Goal: Task Accomplishment & Management: Complete application form

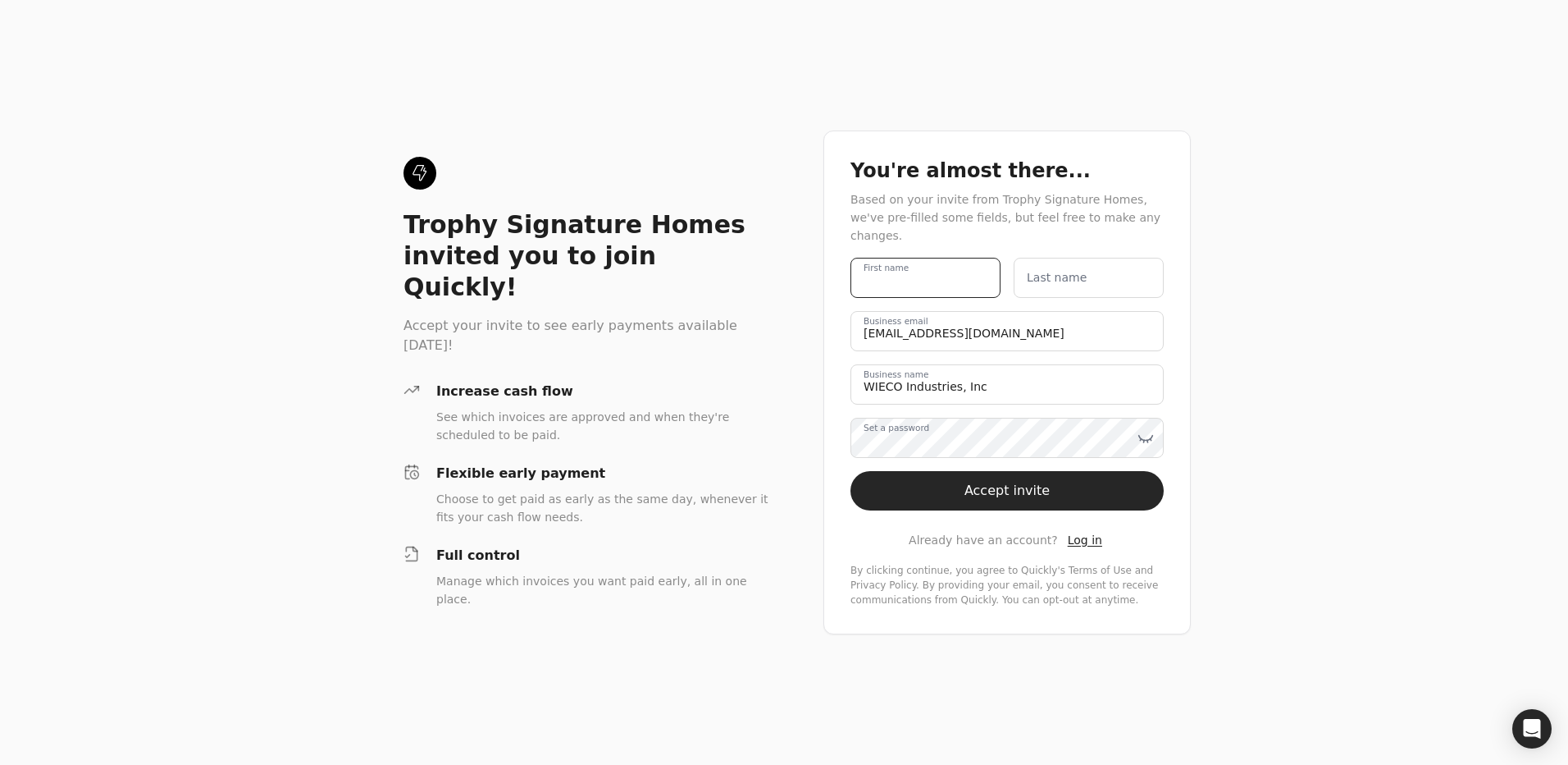
click at [924, 276] on name "First name" at bounding box center [925, 277] width 150 height 40
type name "[PERSON_NAME]"
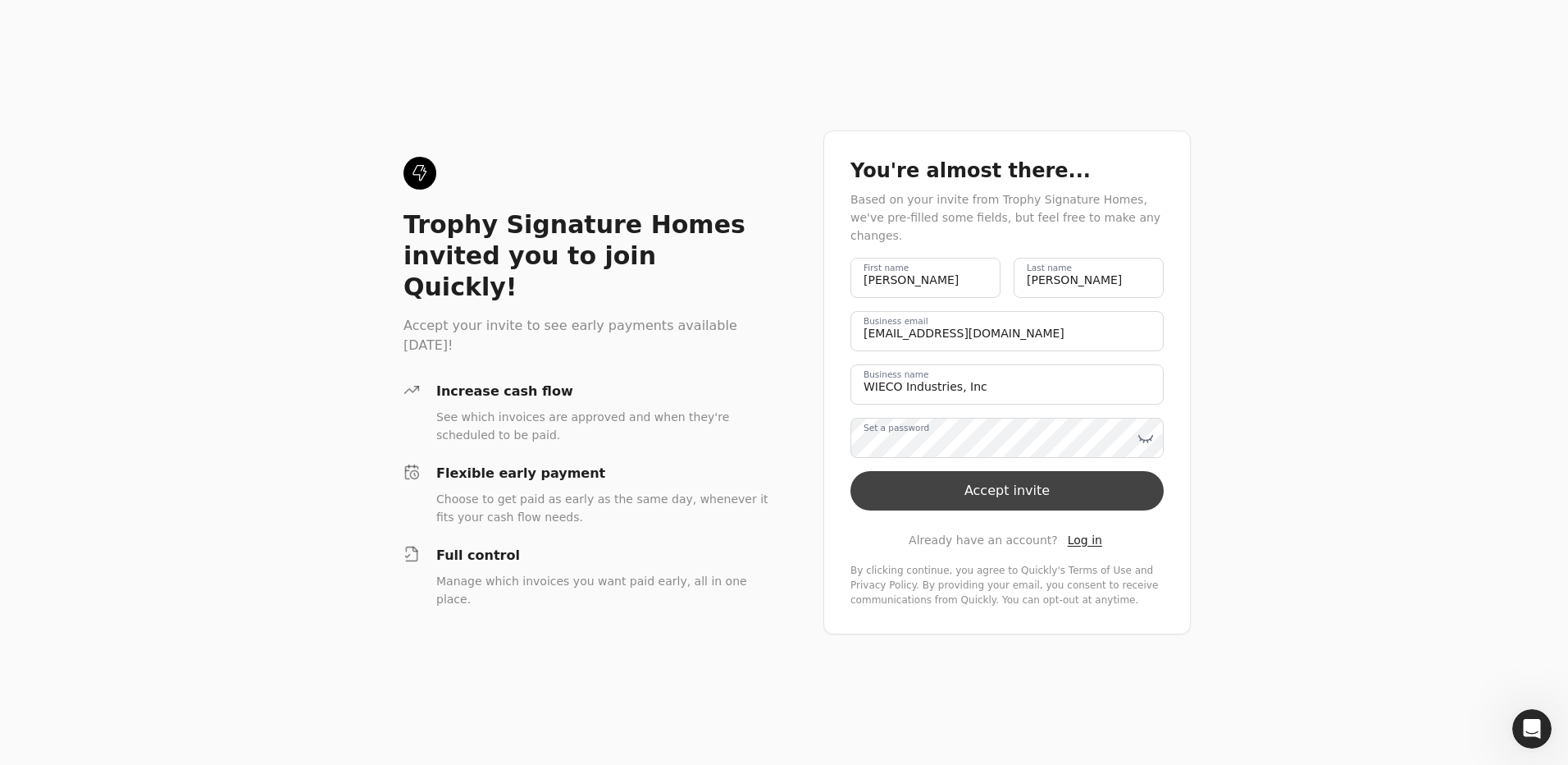
click at [986, 490] on button "Accept invite" at bounding box center [1007, 490] width 313 height 39
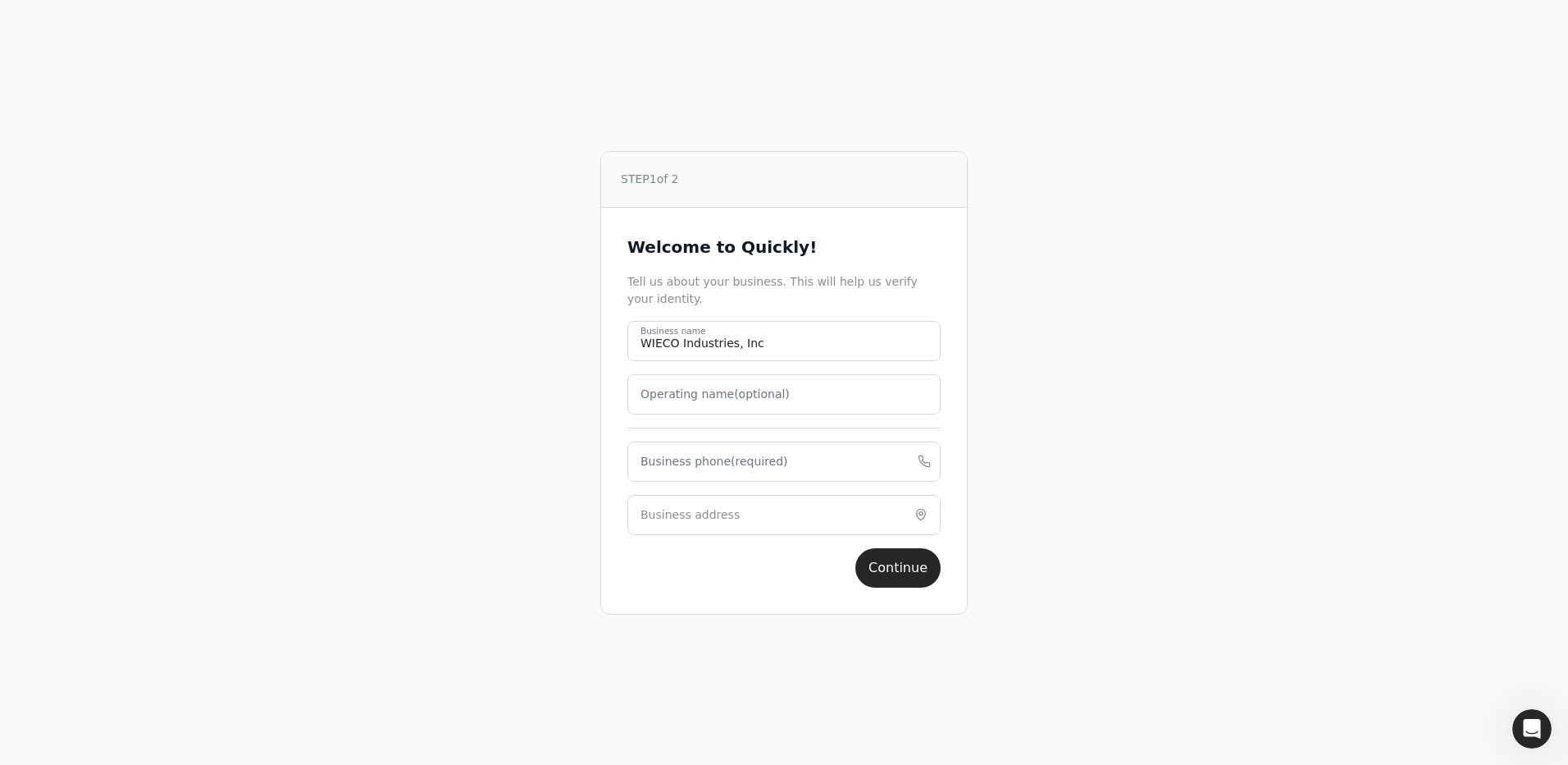
click at [750, 401] on label "Operating name (optional)" at bounding box center [715, 394] width 150 height 17
click at [750, 401] on name "Operating name (optional)" at bounding box center [784, 394] width 313 height 40
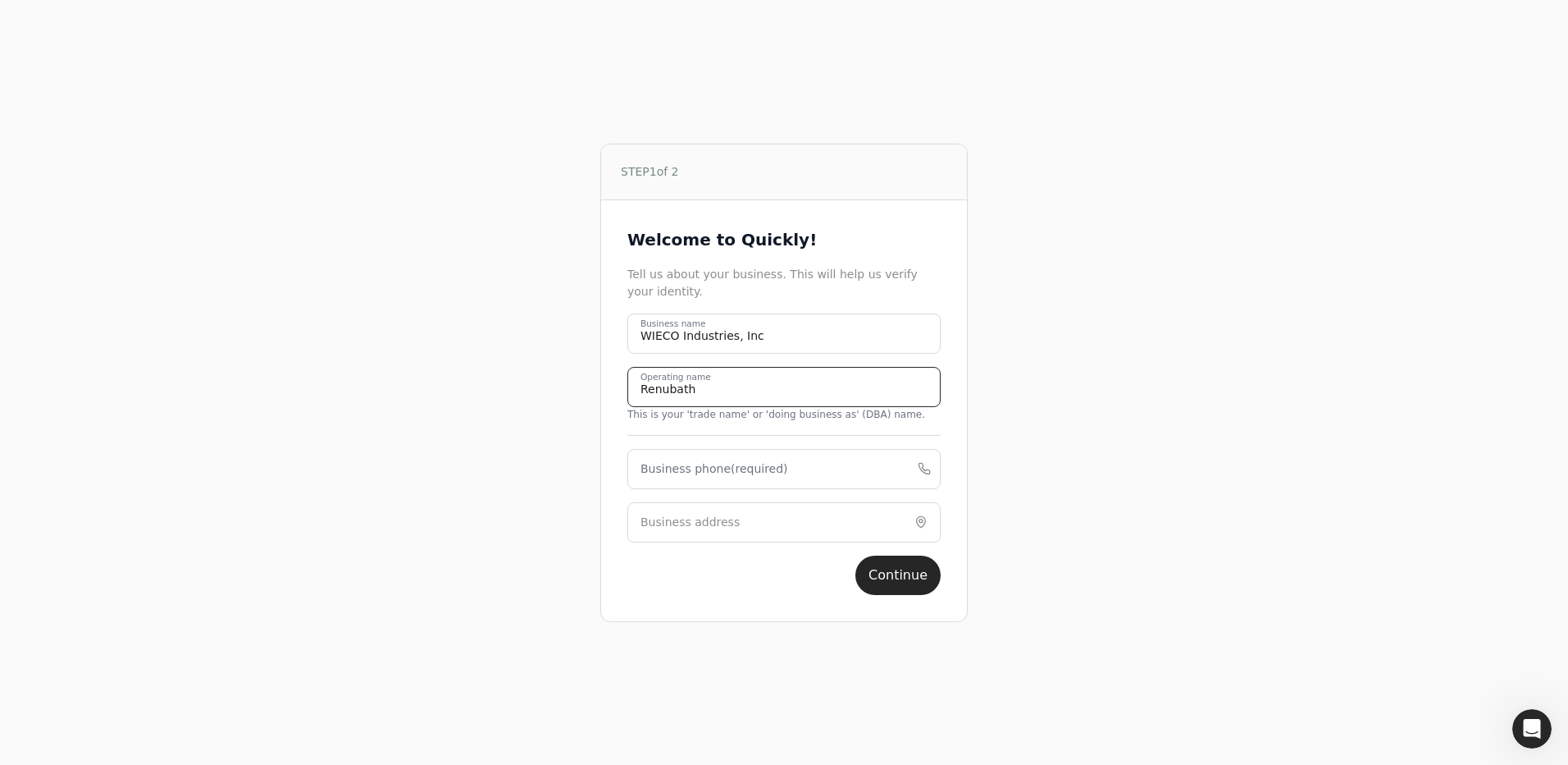
type name "Renubath"
click at [750, 473] on label "Business phone (required)" at bounding box center [714, 469] width 148 height 17
click at [750, 473] on phone "Business phone (required)" at bounding box center [784, 468] width 313 height 40
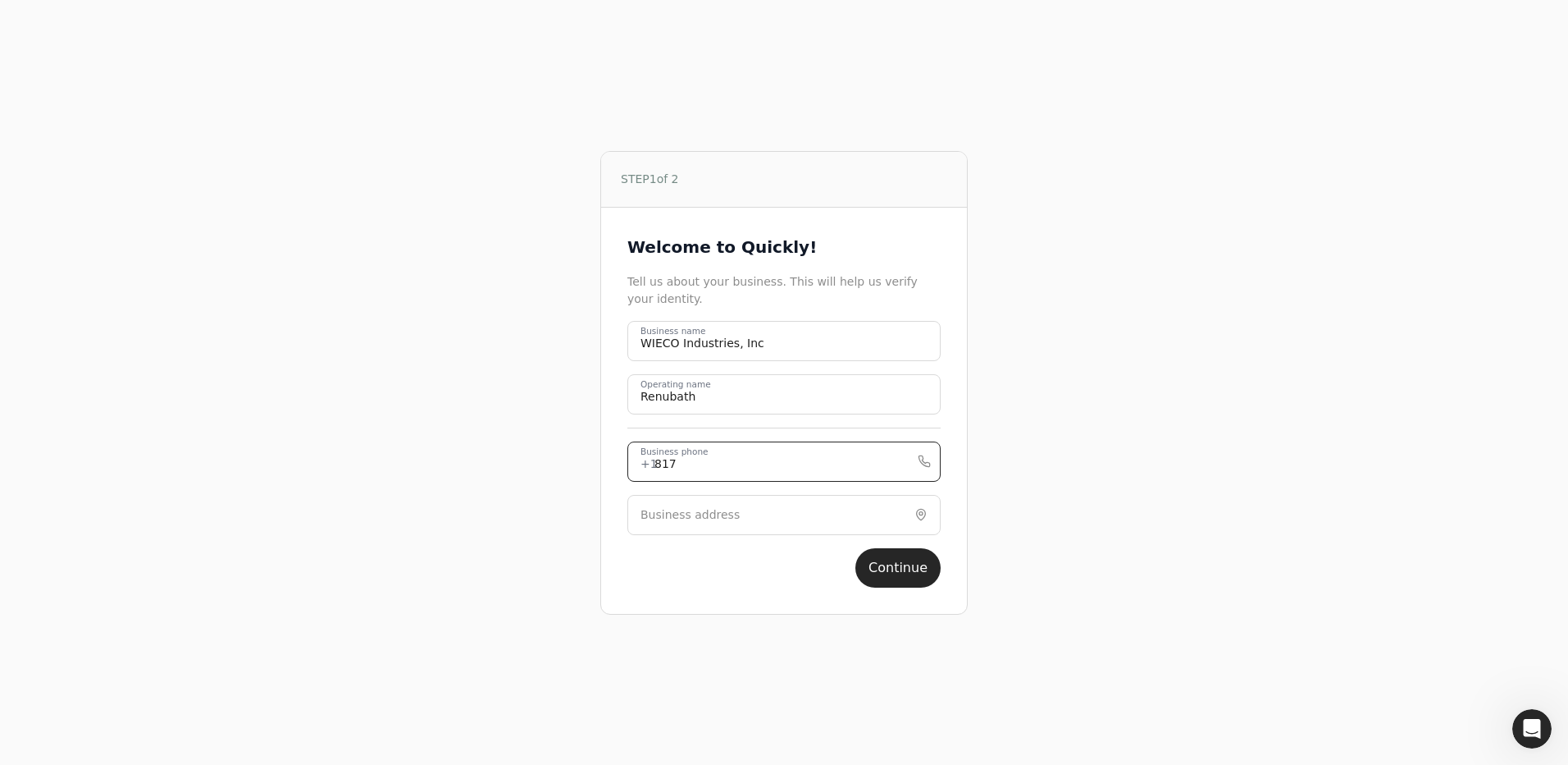
type phone "8173060277"
type input "[STREET_ADDRESS]"
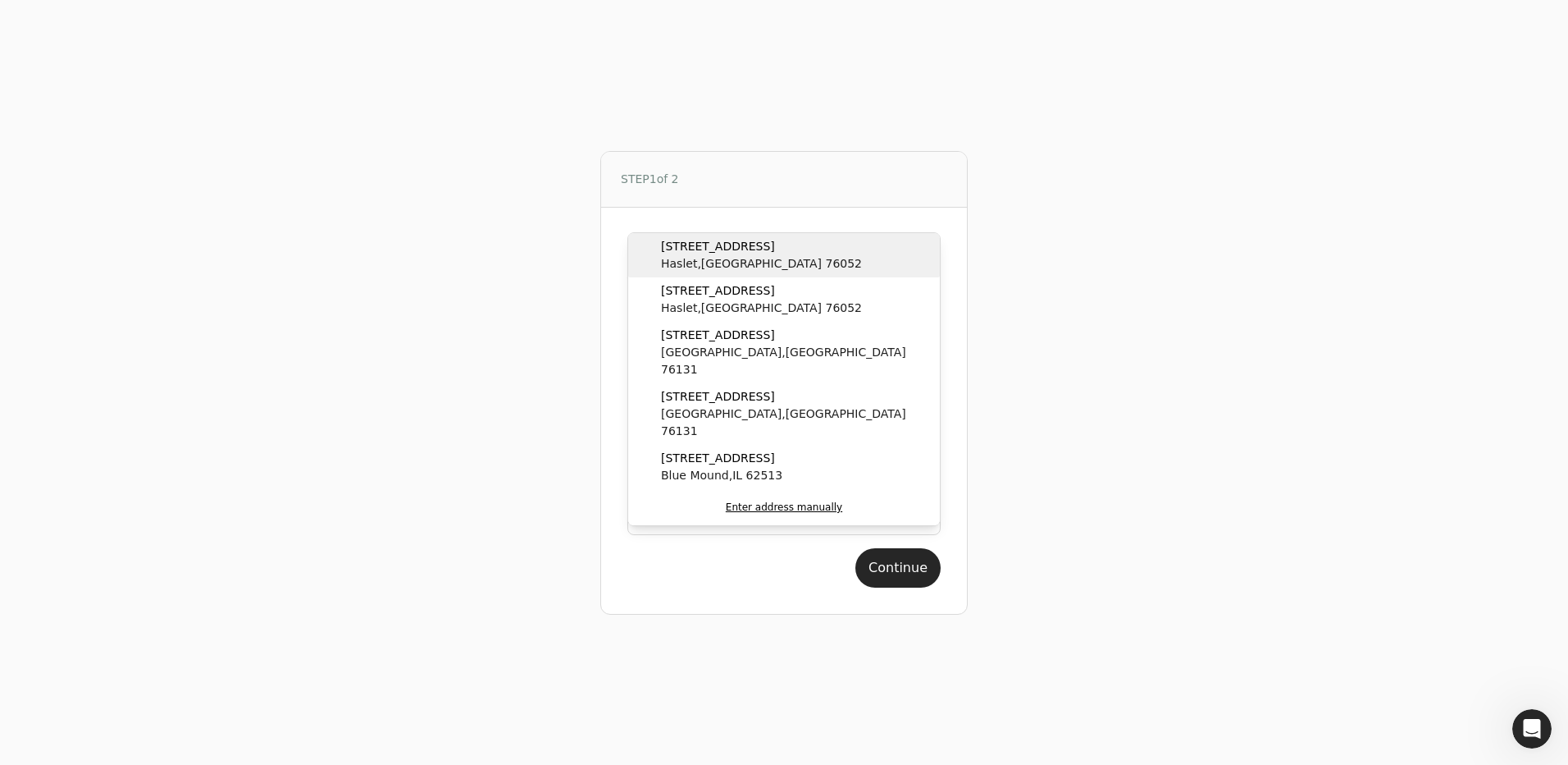
click at [706, 254] on span "[STREET_ADDRESS]" at bounding box center [761, 246] width 201 height 17
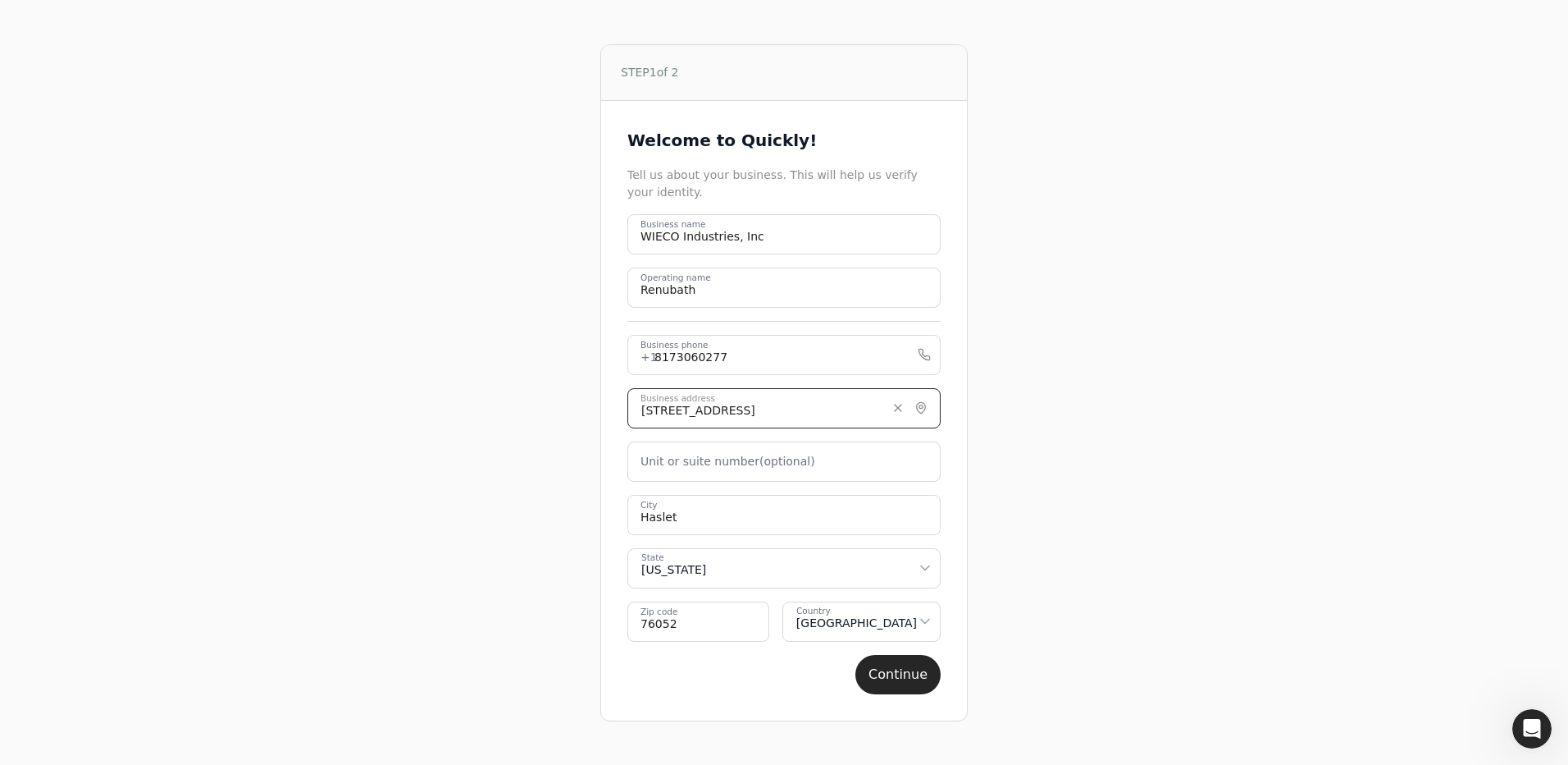
click at [826, 413] on input "[STREET_ADDRESS]" at bounding box center [784, 408] width 313 height 40
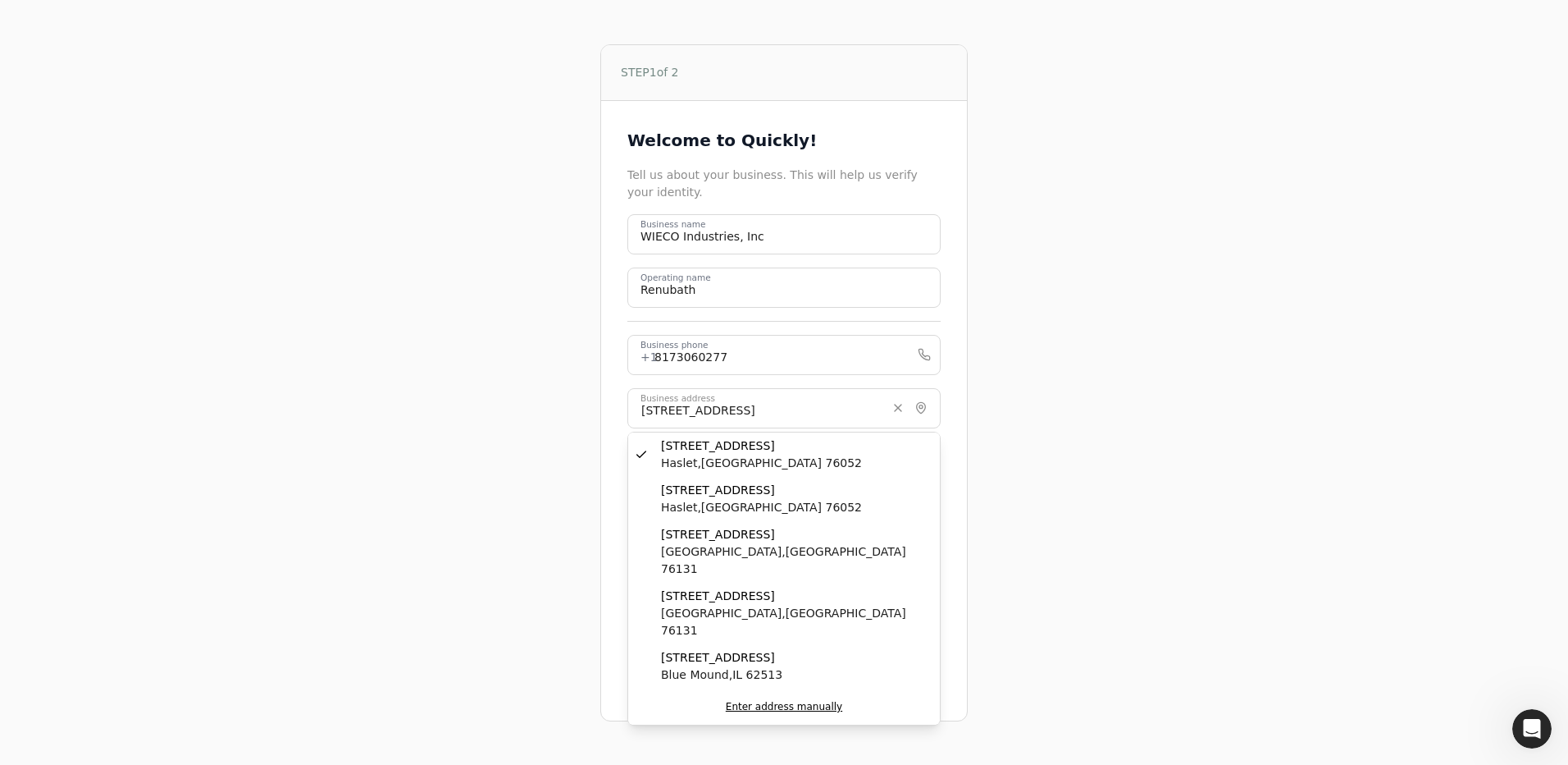
click at [1241, 440] on div "STEP 1 of 2 Welcome to Quickly! Tell us about your business. This will help us …" at bounding box center [784, 382] width 987 height 765
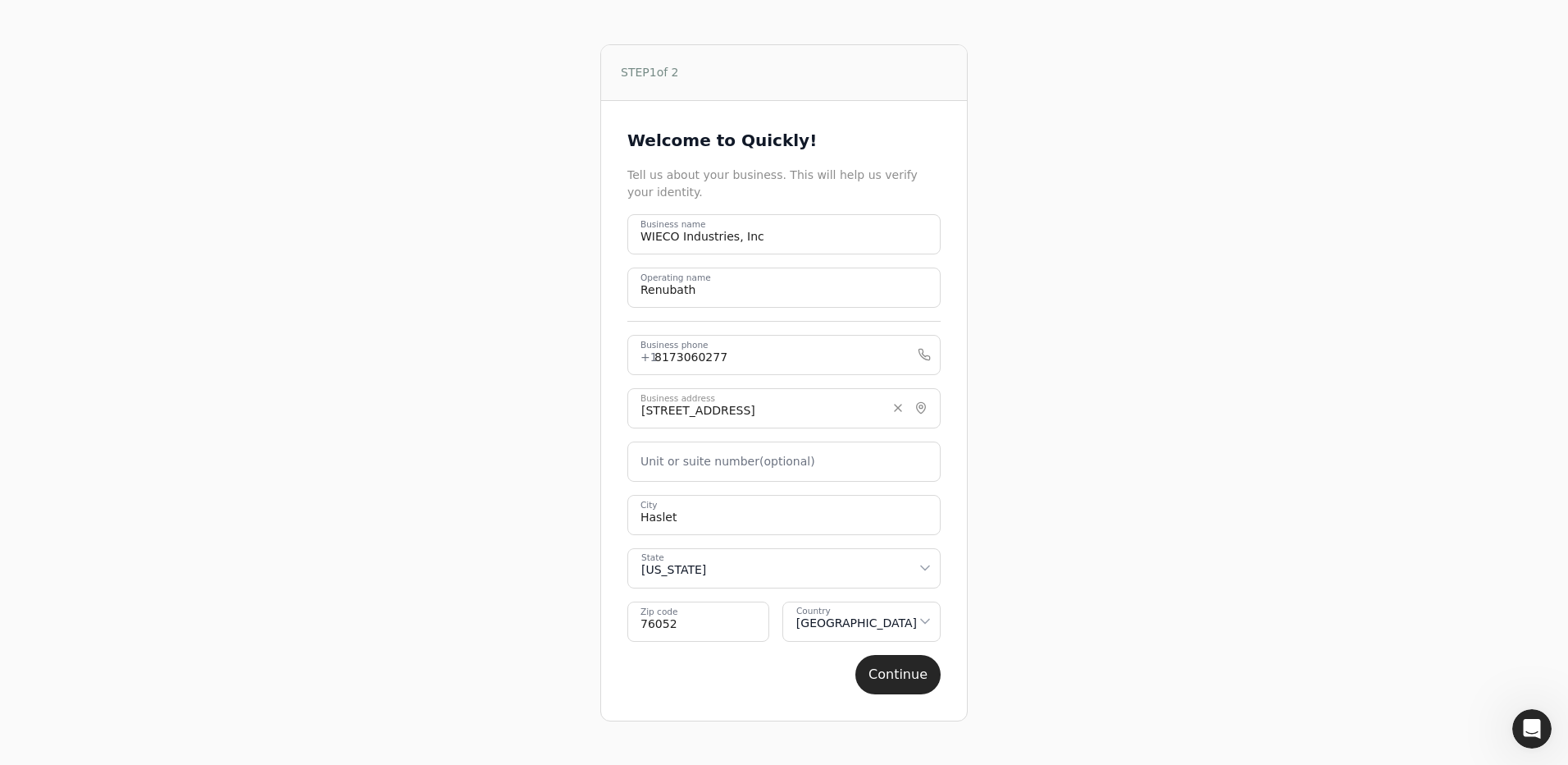
click at [736, 466] on label "Unit or suite number (optional)" at bounding box center [728, 461] width 175 height 17
click at [736, 466] on number "Unit or suite number (optional)" at bounding box center [784, 461] width 313 height 40
type number "stuite 107"
click at [904, 679] on button "Continue" at bounding box center [898, 674] width 86 height 39
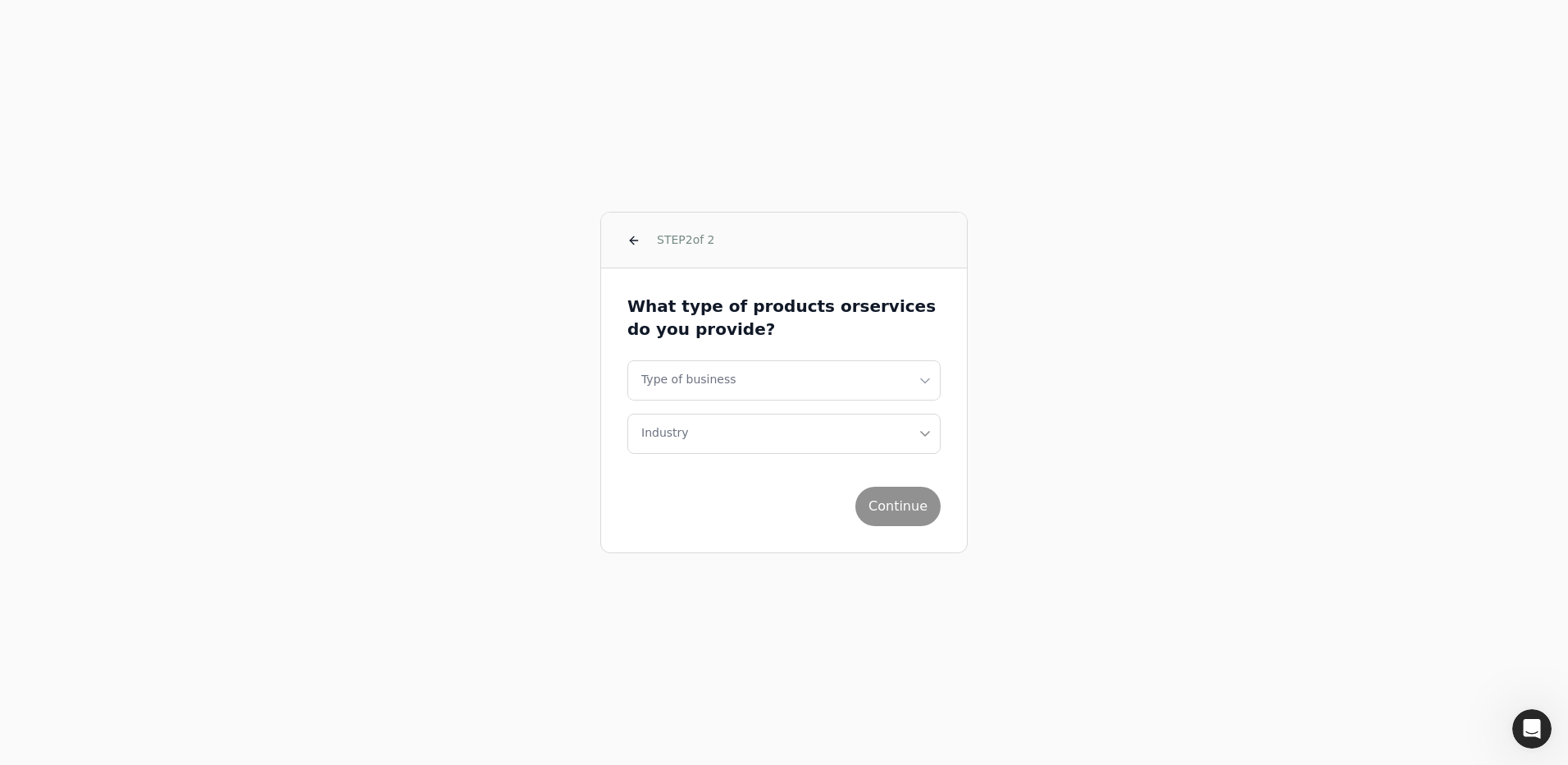
click at [920, 379] on html "STEP 2 of 2 What type of products or services do you provide? Type of business …" at bounding box center [784, 382] width 1568 height 765
select select "corporation"
click at [919, 429] on icon "button" at bounding box center [925, 433] width 16 height 39
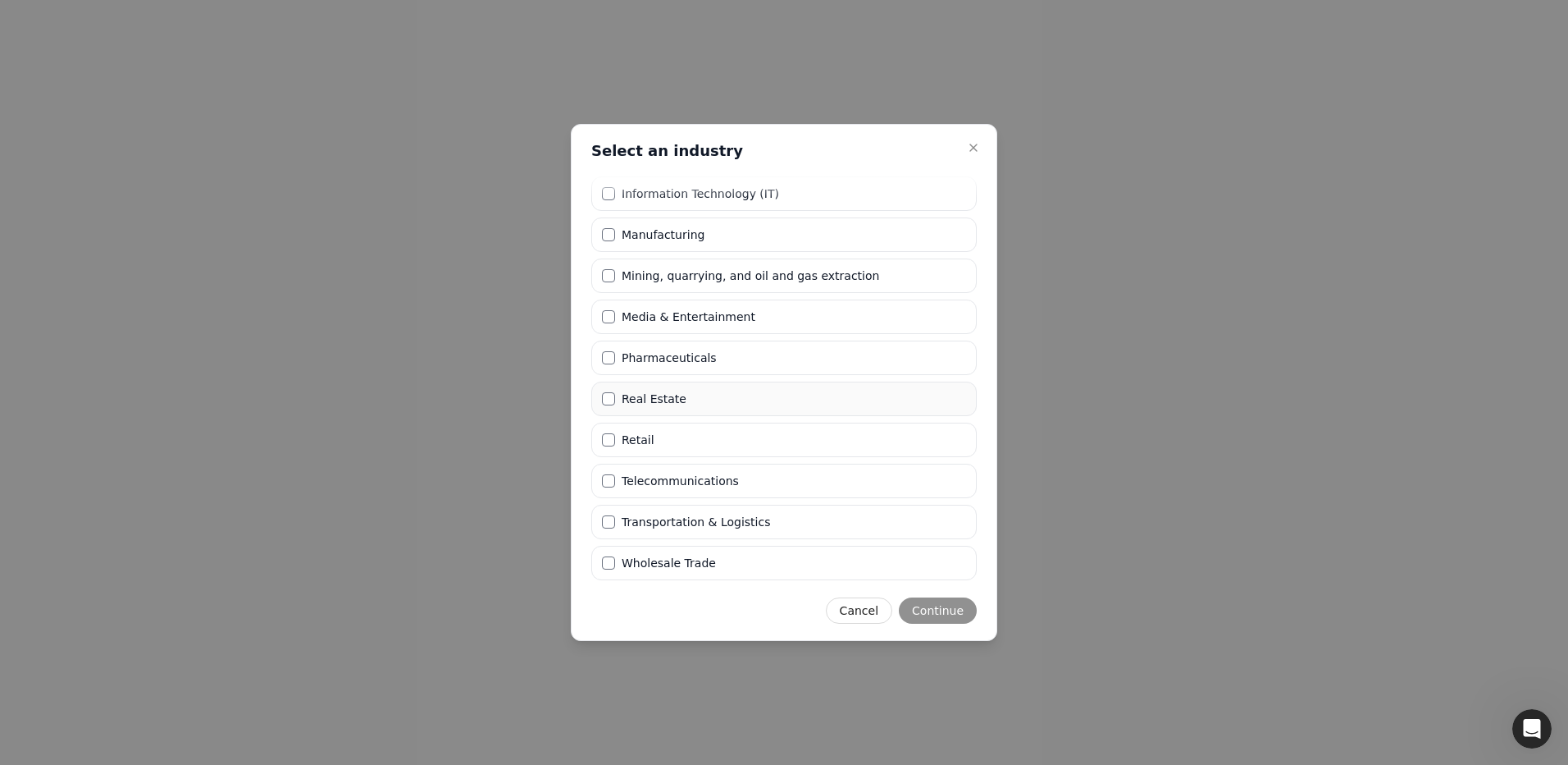
scroll to position [404, 0]
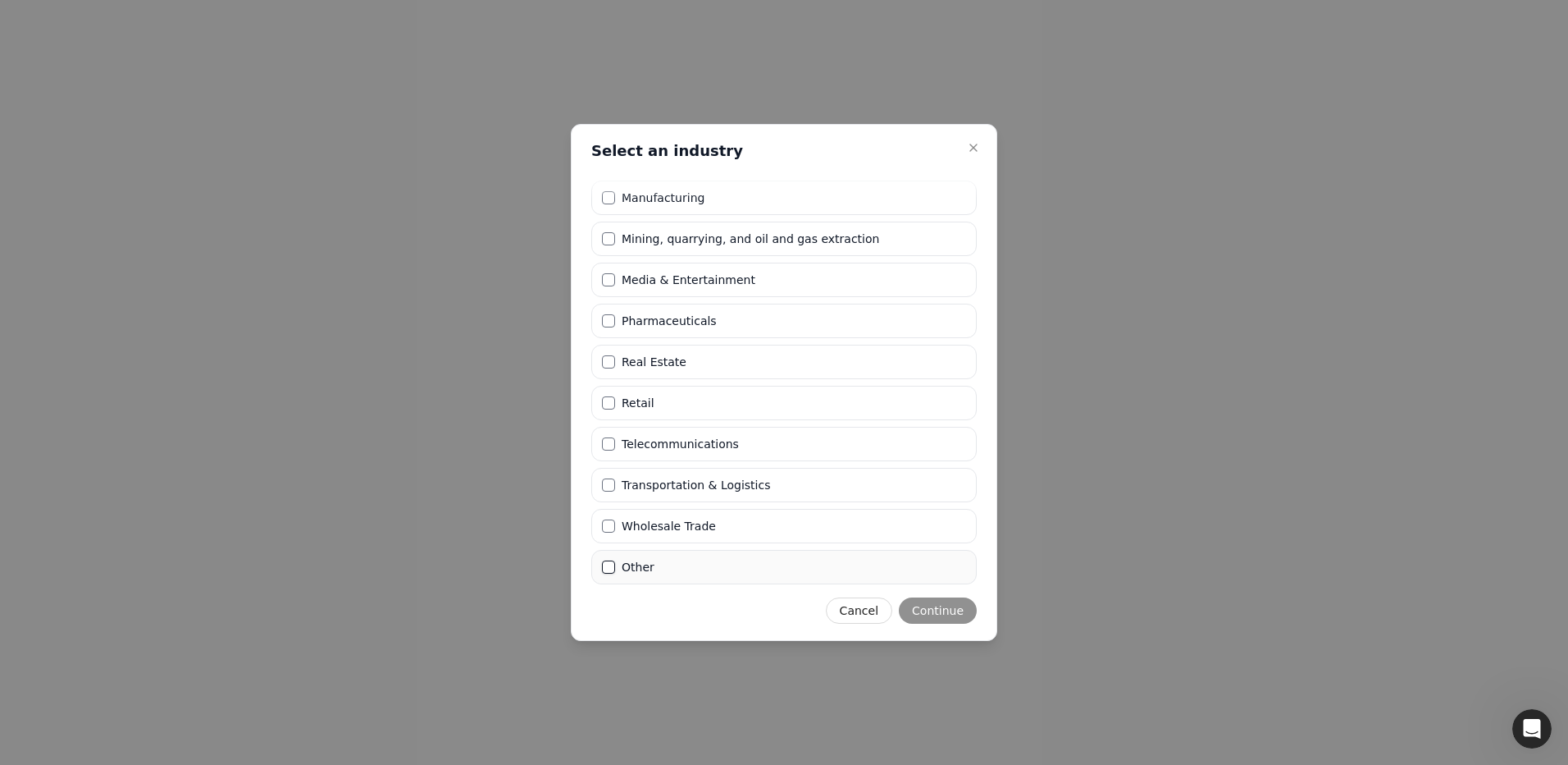
click at [612, 569] on button "Other" at bounding box center [608, 566] width 13 height 13
click at [945, 613] on button "Continue" at bounding box center [938, 610] width 78 height 27
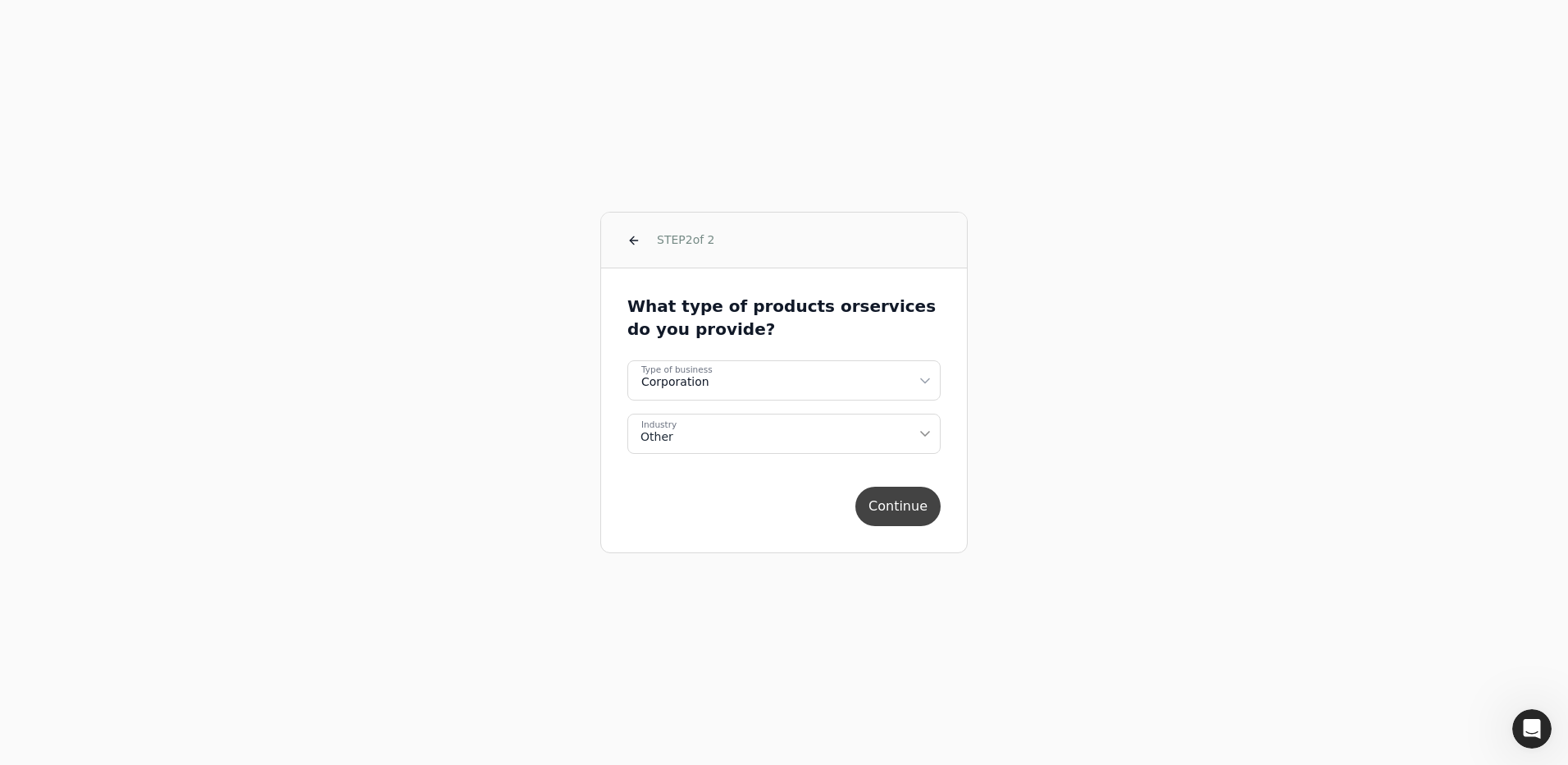
click at [915, 509] on button "Continue" at bounding box center [898, 507] width 86 height 39
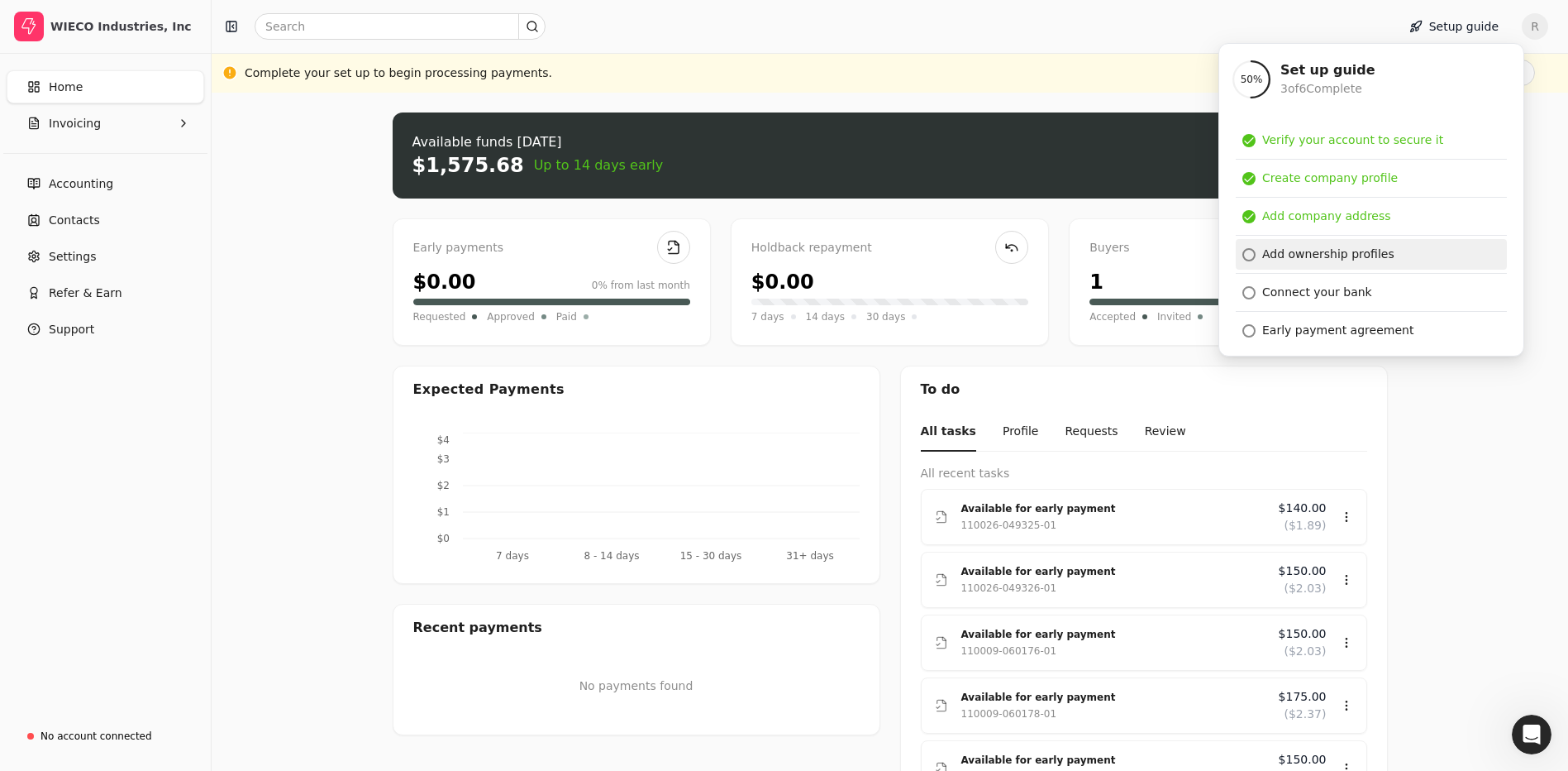
click at [1298, 249] on div "Add ownership profiles" at bounding box center [1327, 254] width 132 height 17
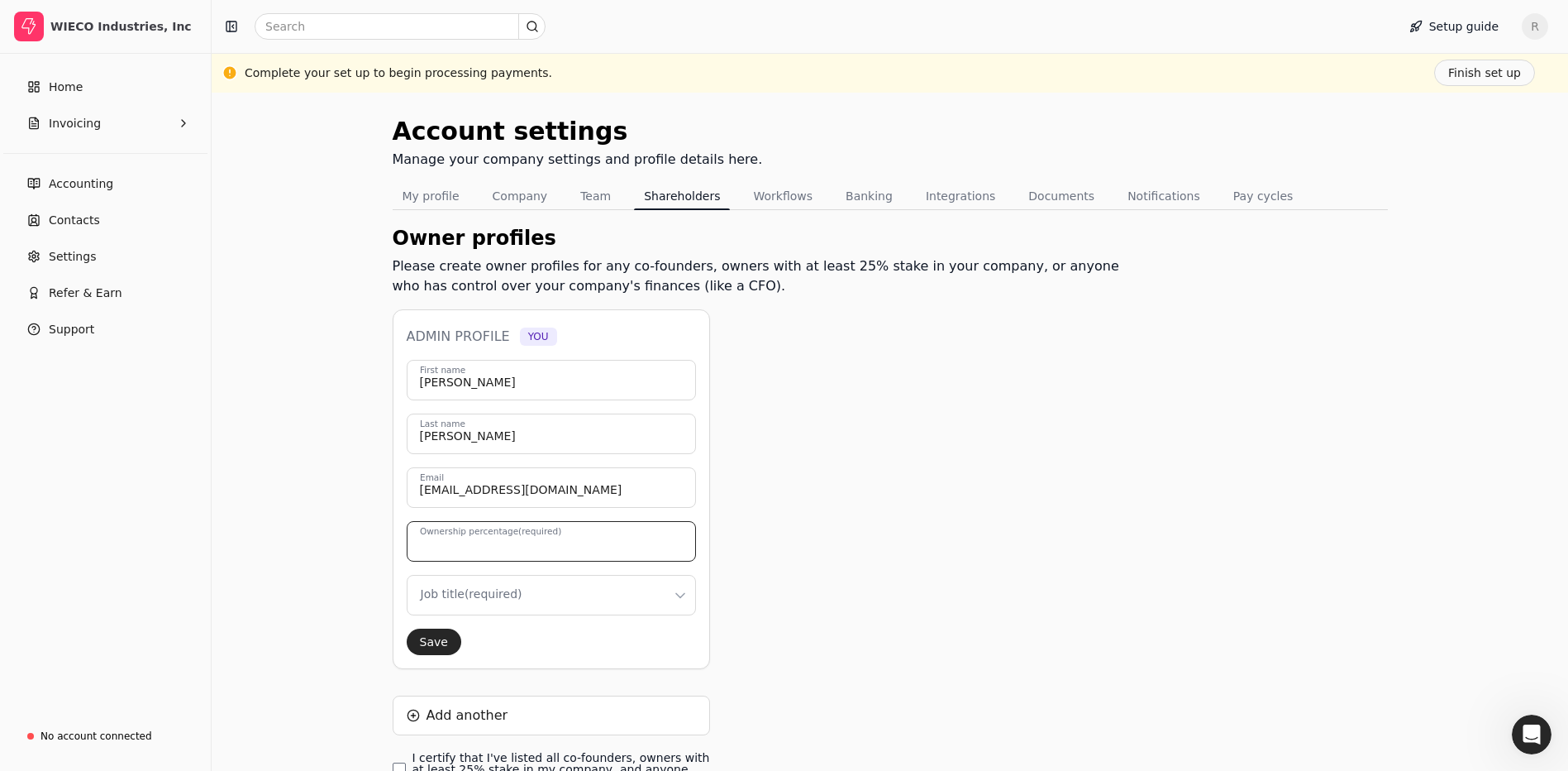
click at [628, 542] on input "Ownership percentage (required)" at bounding box center [552, 541] width 290 height 41
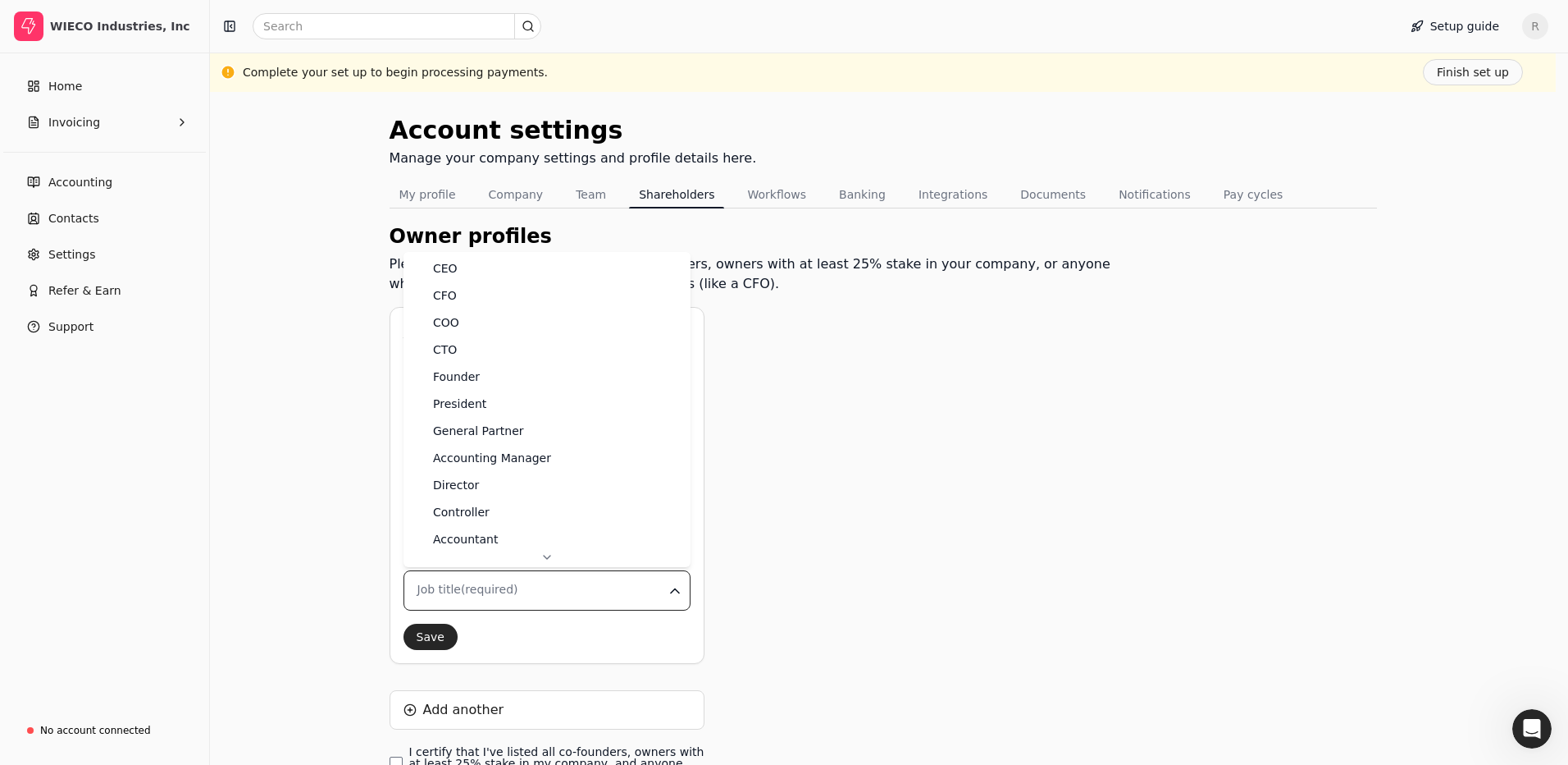
click at [488, 584] on html "WIECO Industries, Inc Home Invoicing Accounting Contacts Settings Refer & Earn …" at bounding box center [784, 444] width 1568 height 888
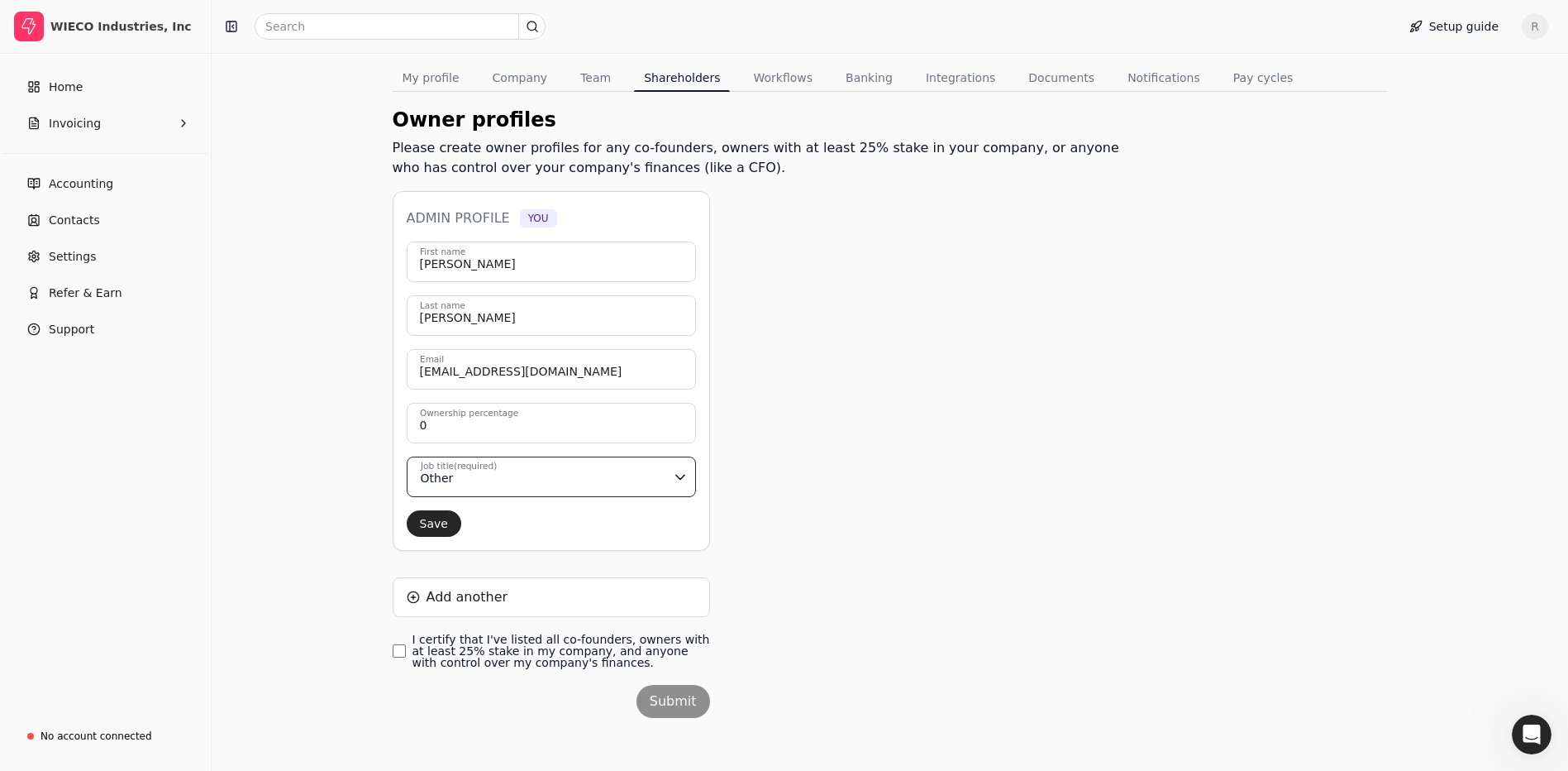
scroll to position [125, 0]
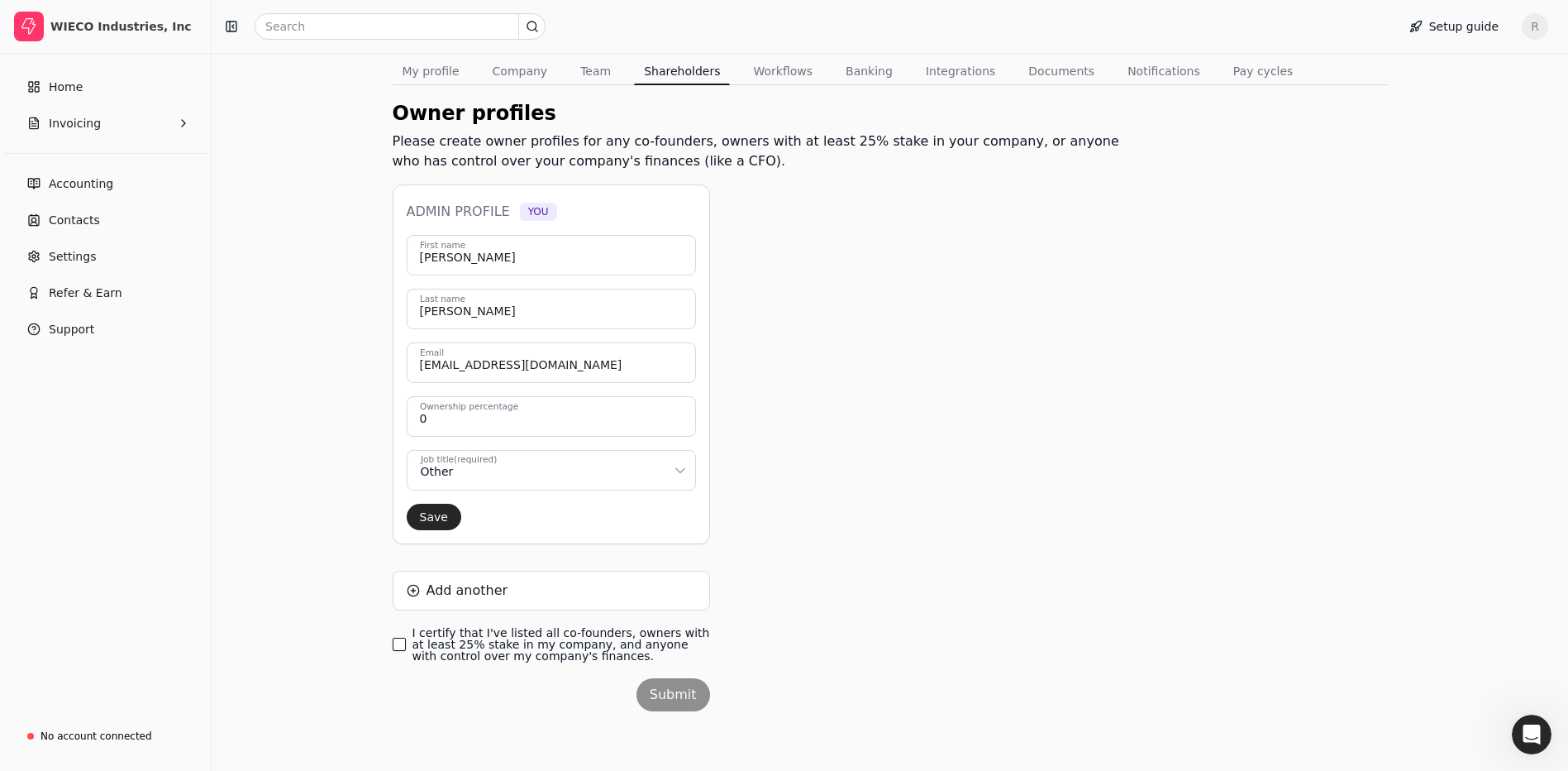
click at [393, 643] on finances\ "I certify that I've listed all co-founders, owners with at least 25% stake in m…" at bounding box center [398, 643] width 13 height 13
drag, startPoint x: 676, startPoint y: 696, endPoint x: 622, endPoint y: 690, distance: 54.3
click at [667, 696] on button "Submit" at bounding box center [672, 694] width 73 height 33
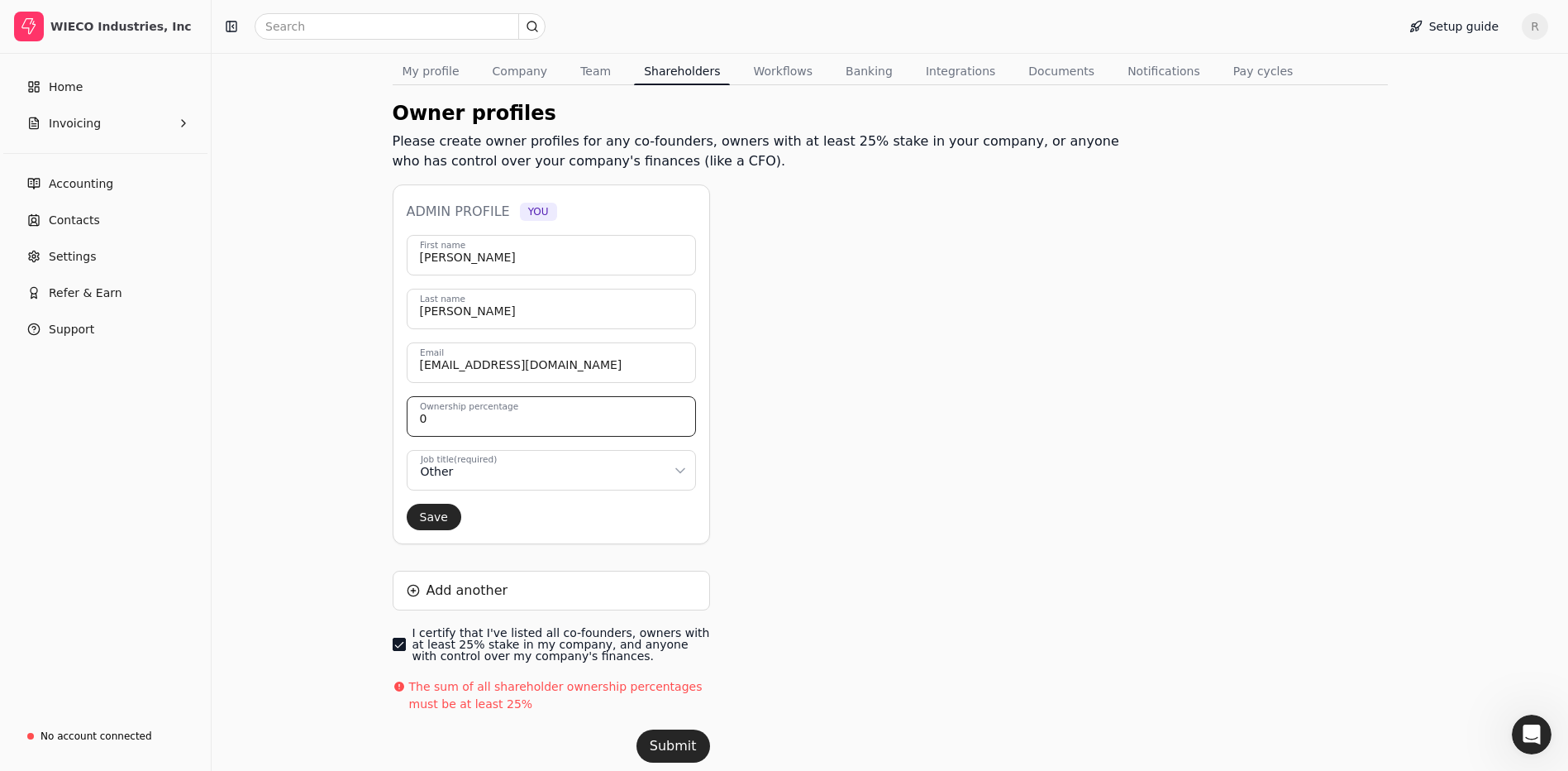
drag, startPoint x: 468, startPoint y: 427, endPoint x: 363, endPoint y: 423, distance: 105.1
click at [363, 423] on div "Account settings Manage your company settings and profile details here. My prof…" at bounding box center [889, 395] width 1356 height 854
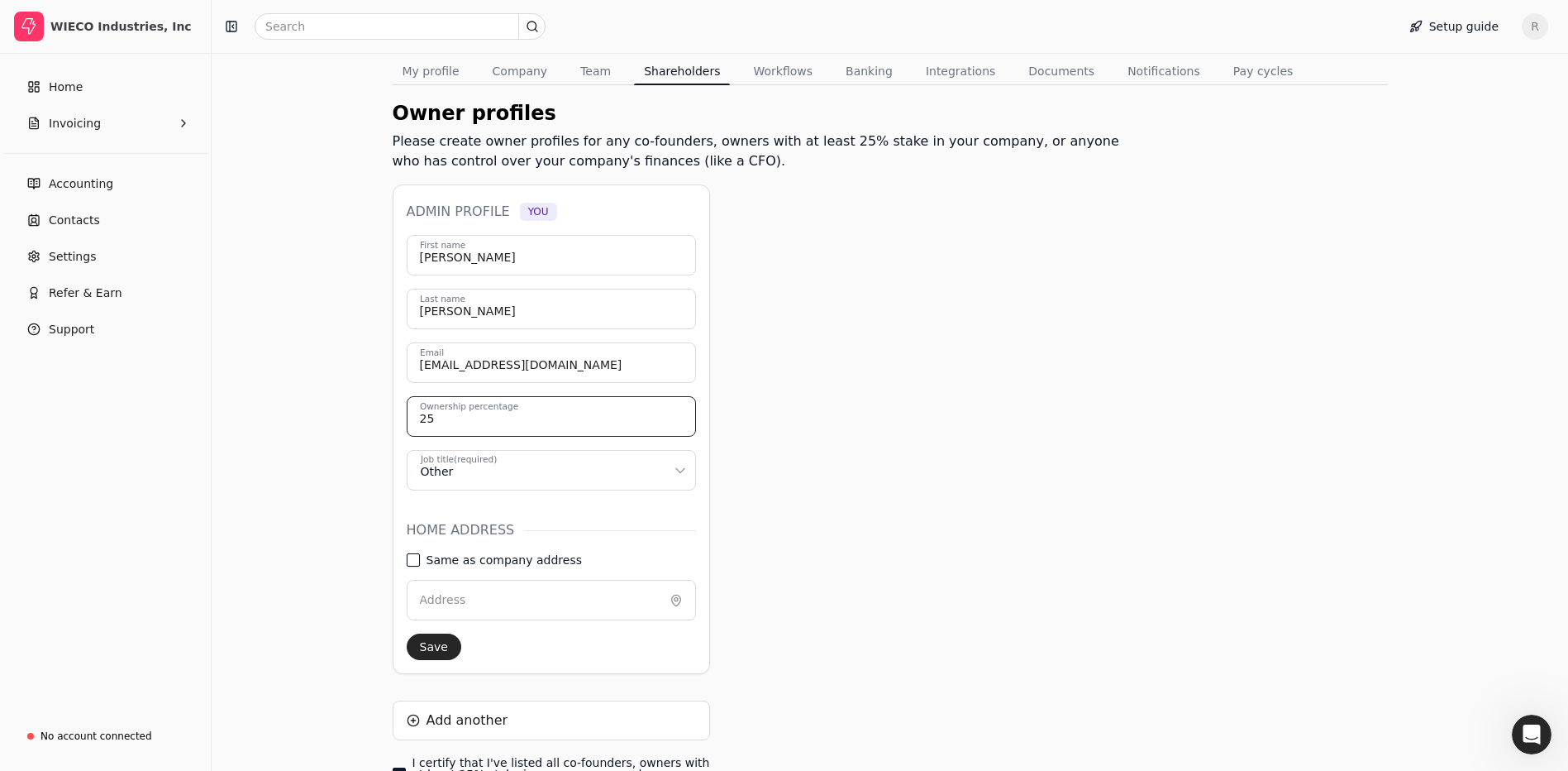
type input "25"
click at [414, 562] on address "Same as company address" at bounding box center [413, 559] width 13 height 13
type input "[STREET_ADDRESS]"
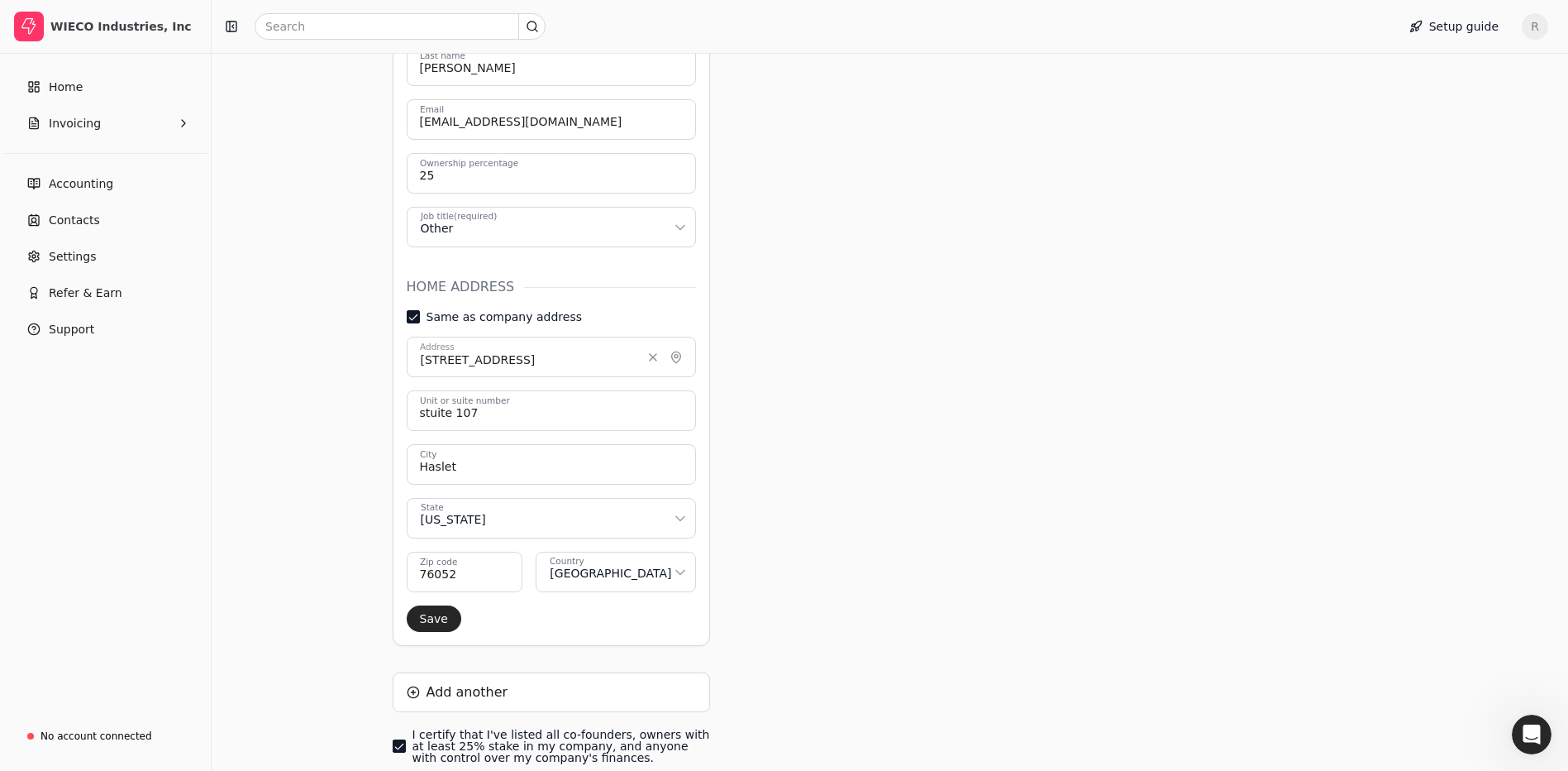
scroll to position [521, 0]
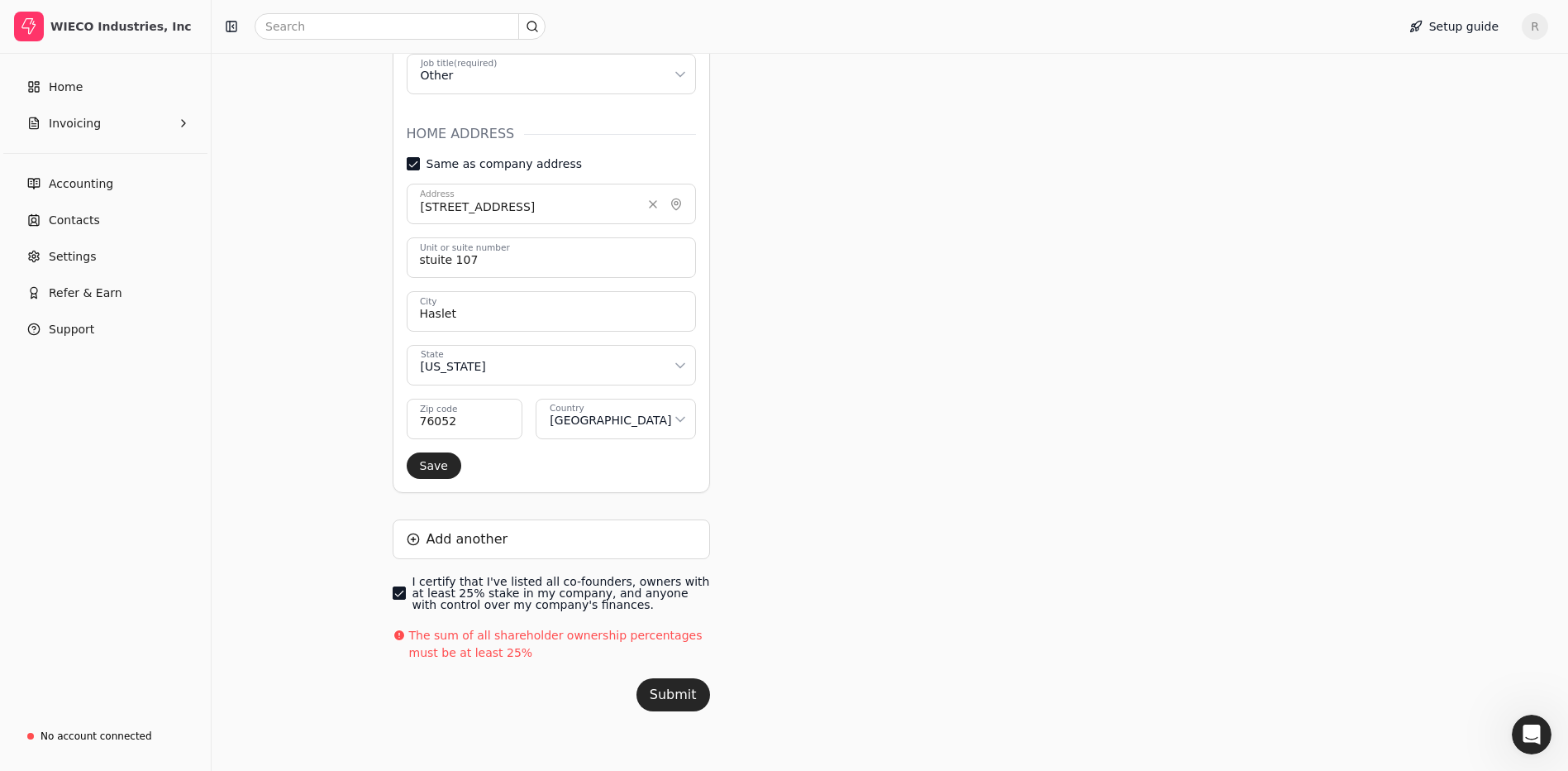
click at [673, 696] on button "Submit" at bounding box center [672, 694] width 73 height 33
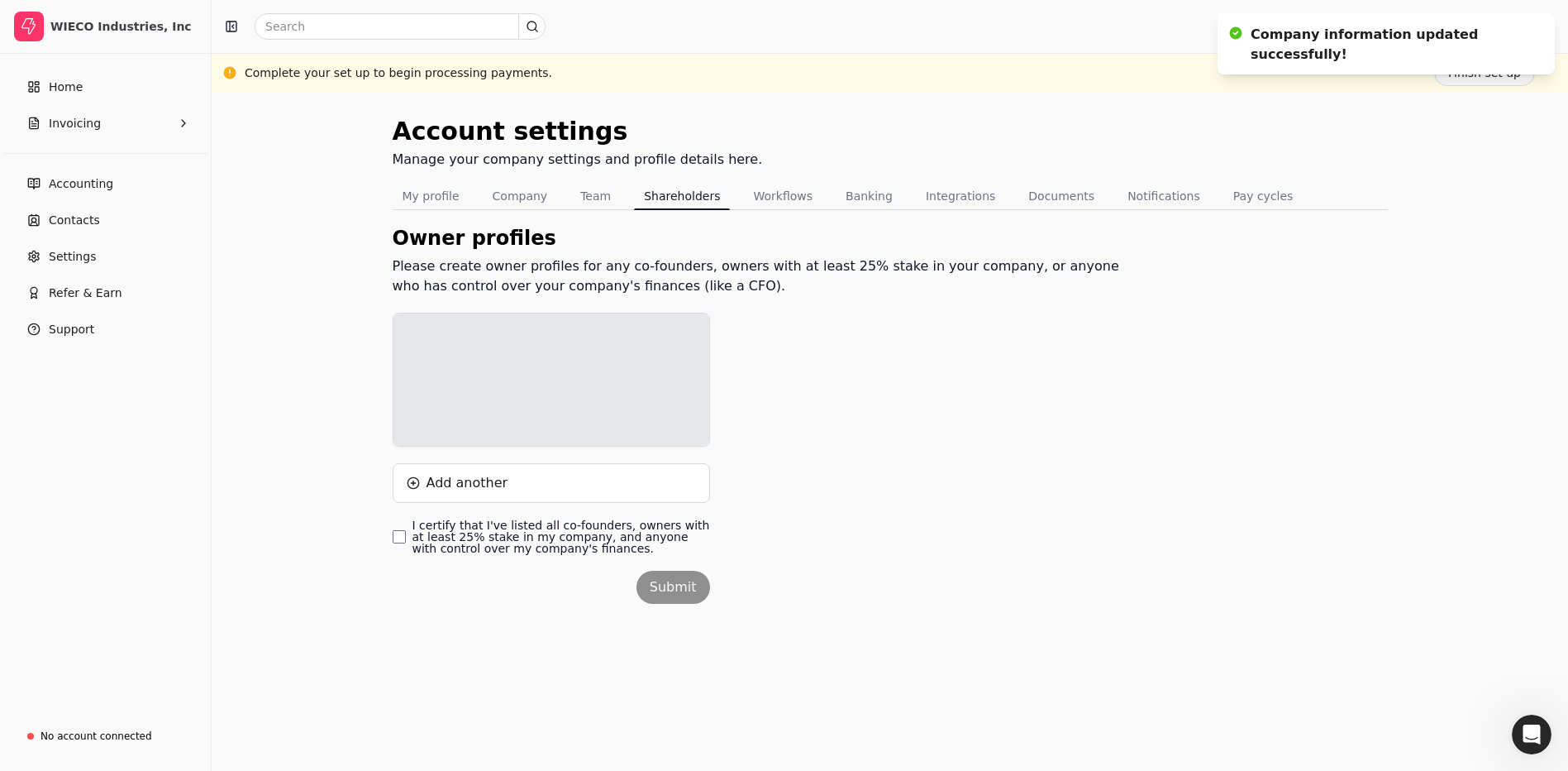
scroll to position [0, 0]
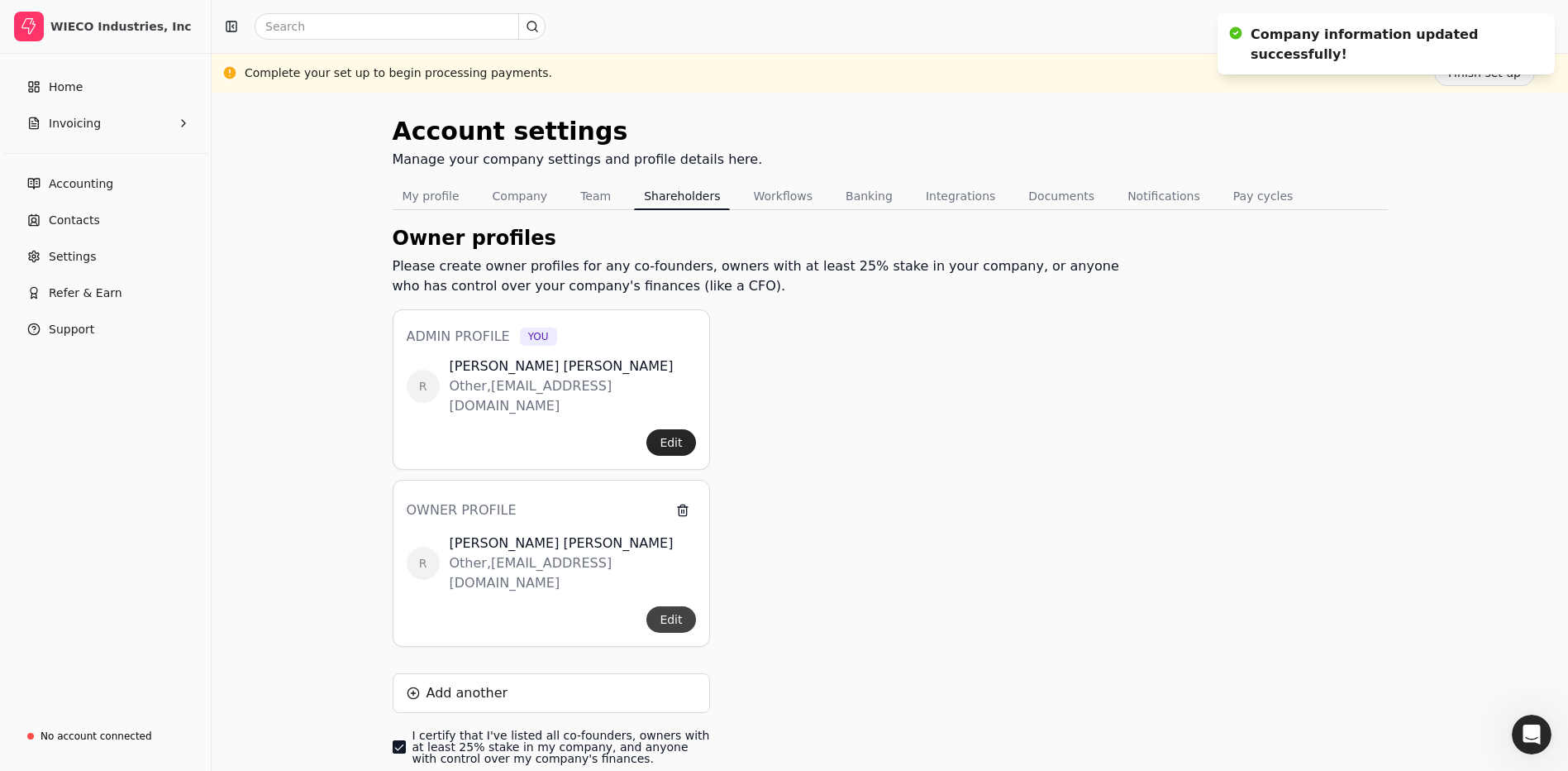
click at [664, 606] on button "Edit" at bounding box center [671, 619] width 49 height 27
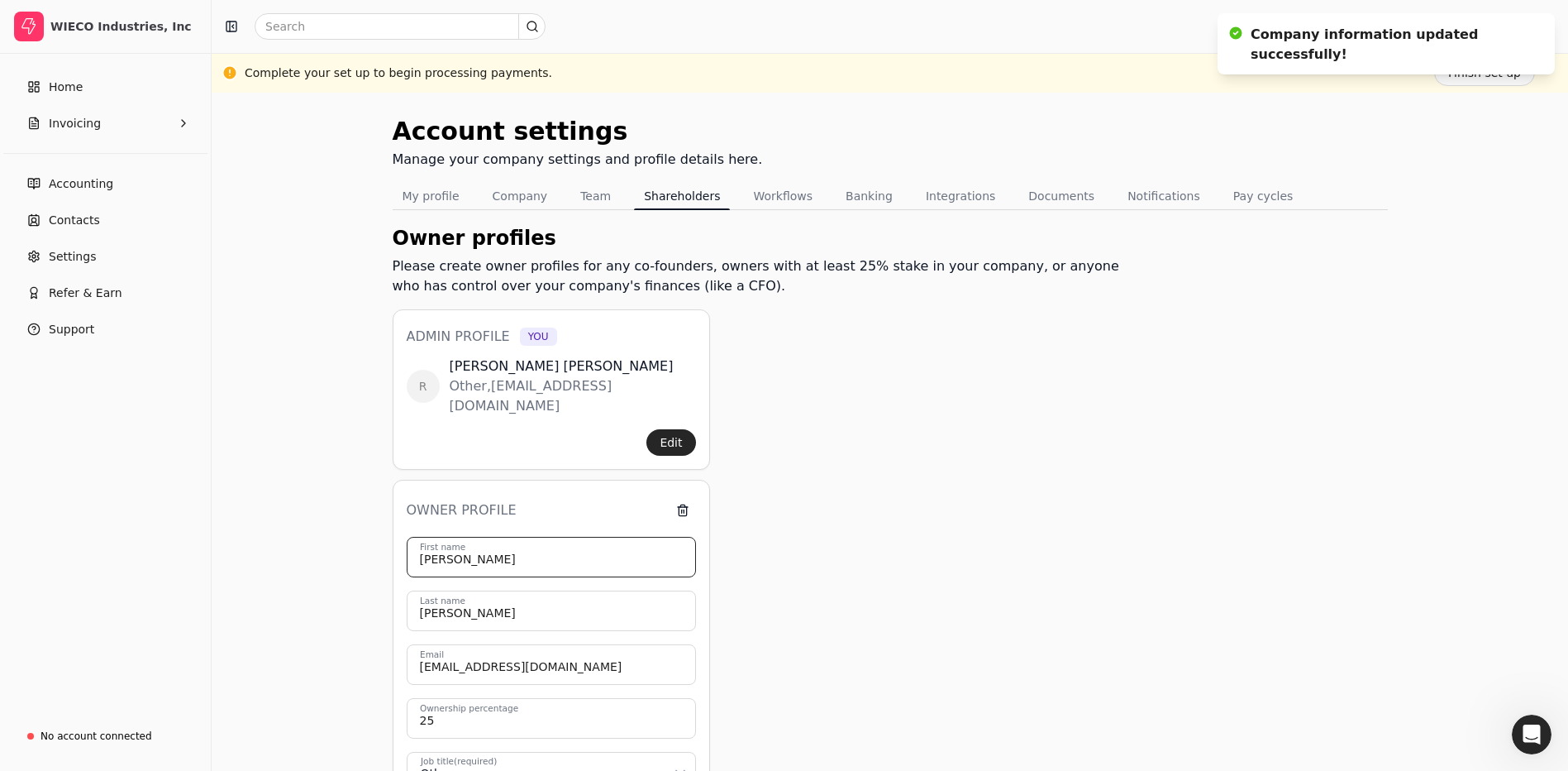
drag, startPoint x: 501, startPoint y: 542, endPoint x: 291, endPoint y: 534, distance: 210.2
click at [298, 534] on div "Account settings Manage your company settings and profile details here. My prof…" at bounding box center [889, 647] width 1356 height 1110
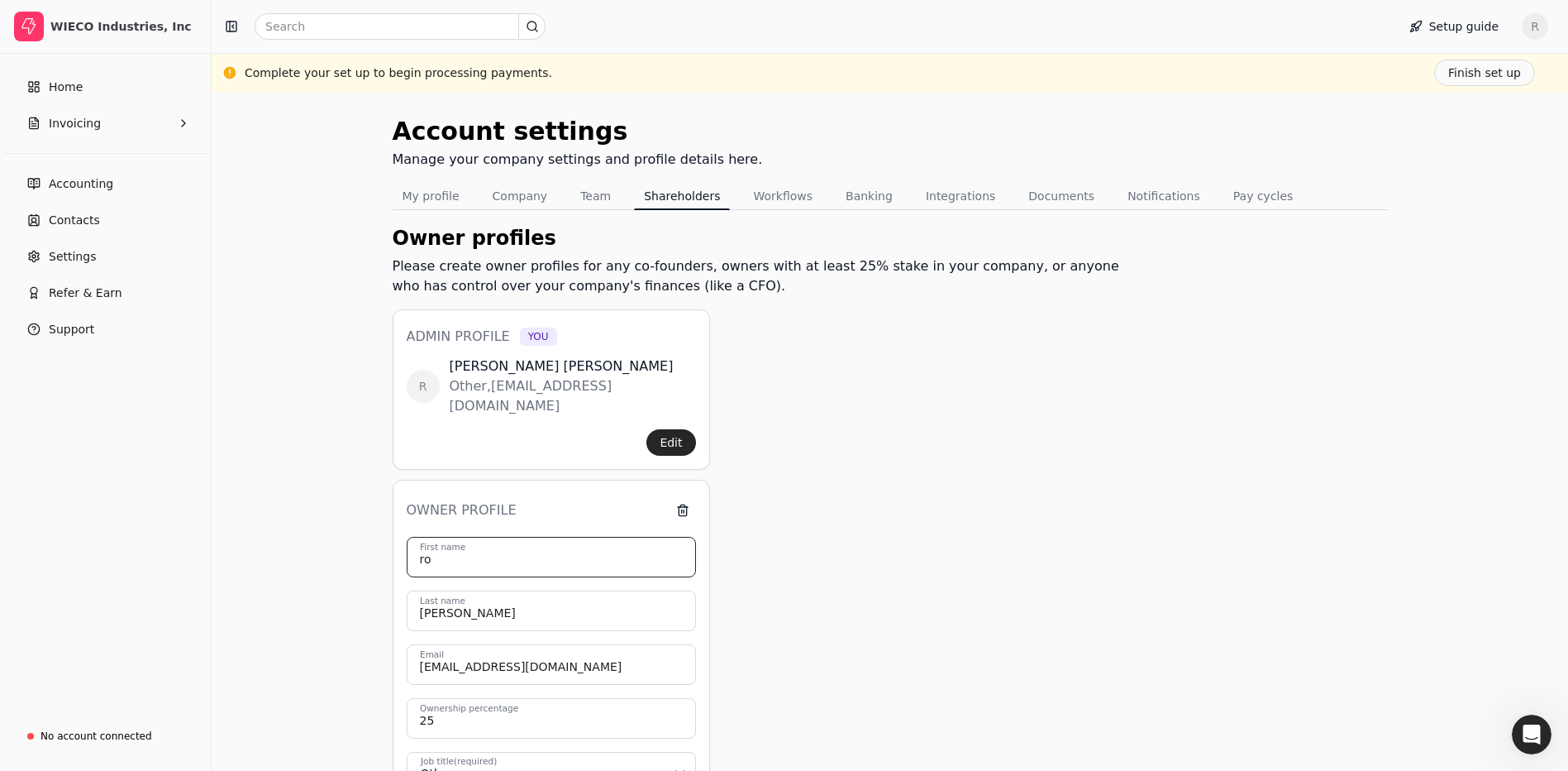
type input "r"
type input "[PERSON_NAME]"
drag, startPoint x: 972, startPoint y: 585, endPoint x: 949, endPoint y: 586, distance: 23.0
click at [971, 585] on div "Owner profiles Please create owner profiles for any co-founders, owners with at…" at bounding box center [762, 703] width 740 height 959
drag, startPoint x: 461, startPoint y: 702, endPoint x: 312, endPoint y: 694, distance: 149.2
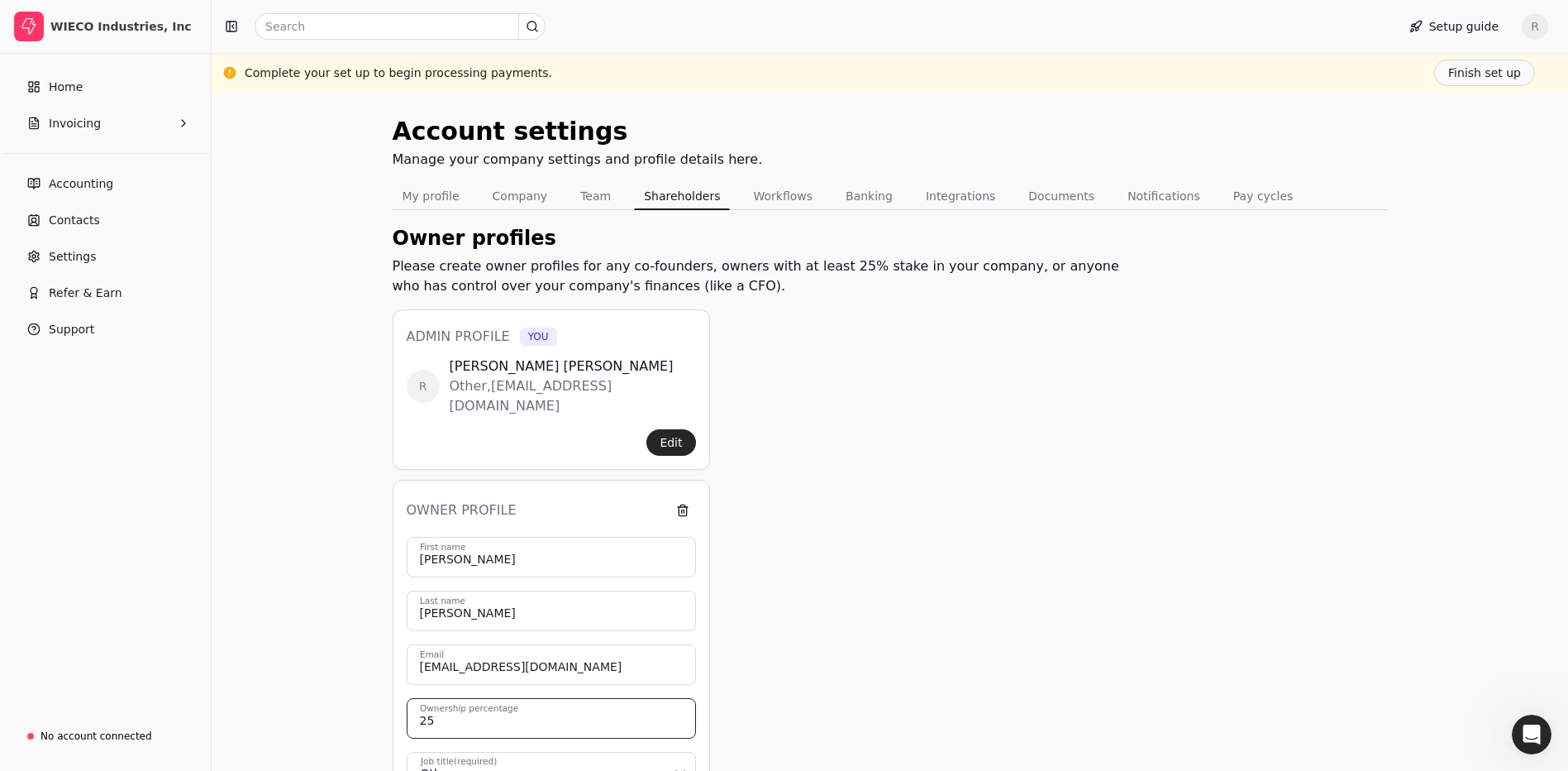
click at [312, 694] on div "Account settings Manage your company settings and profile details here. My prof…" at bounding box center [889, 647] width 1356 height 1110
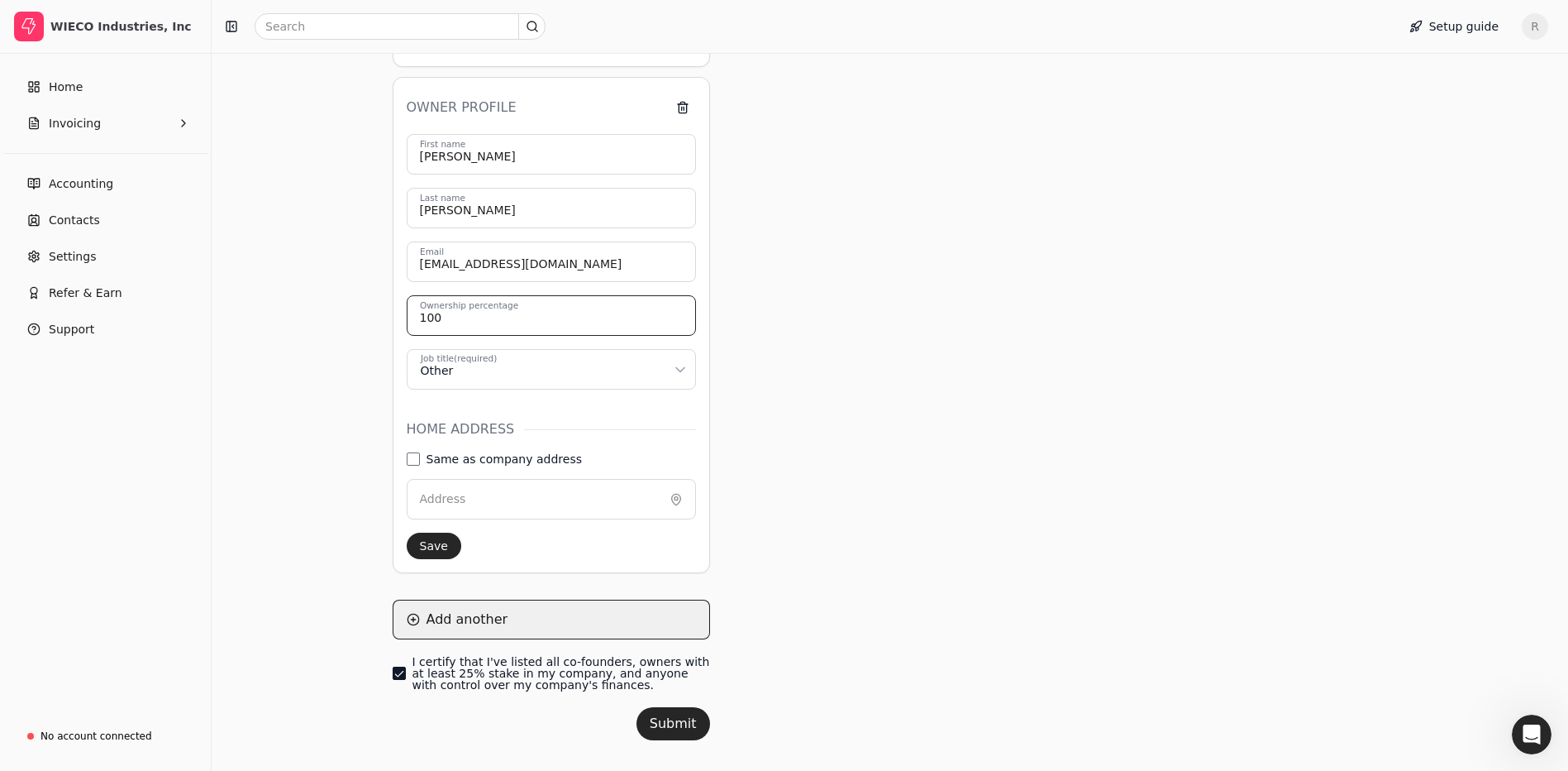
scroll to position [412, 0]
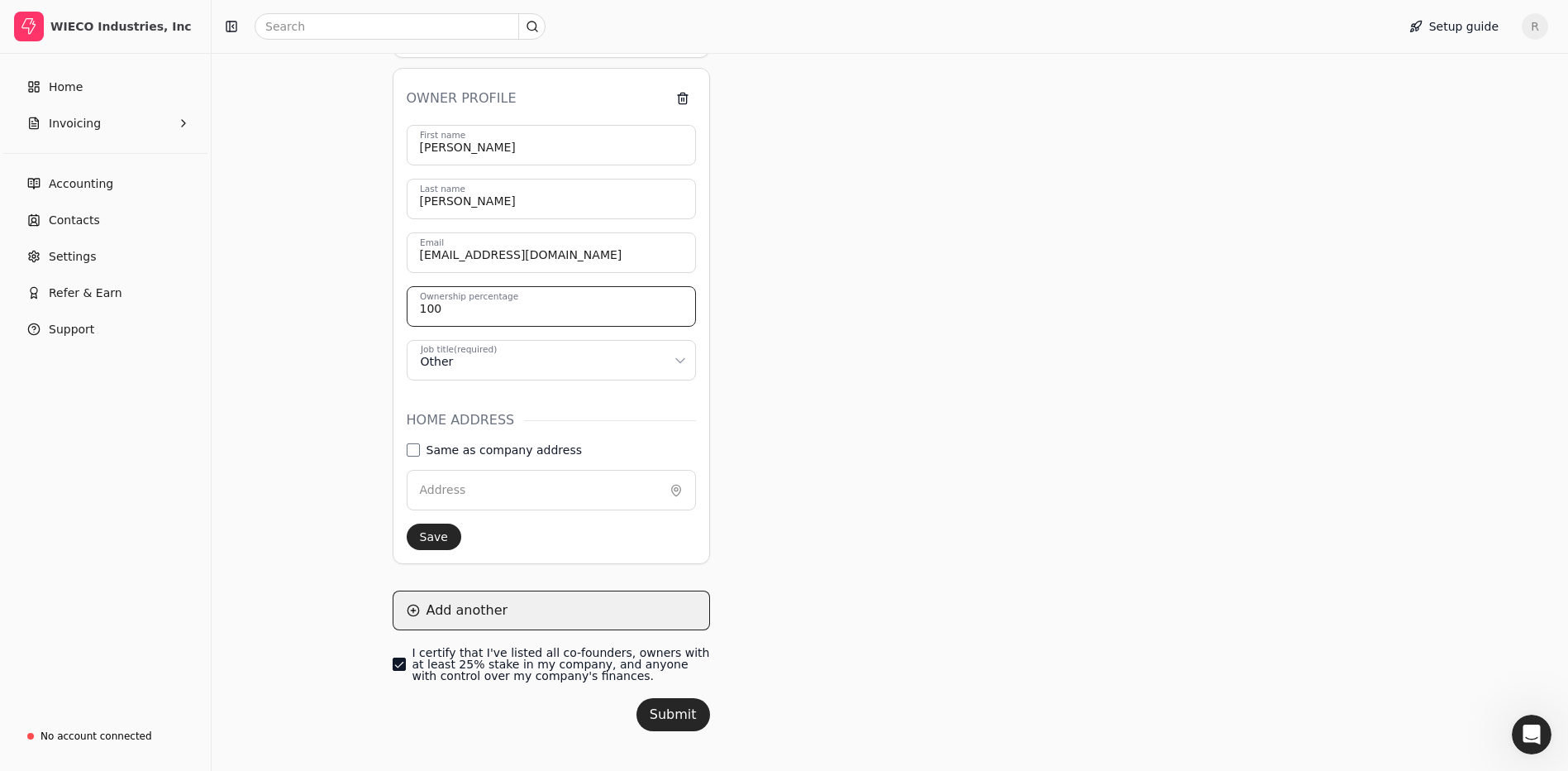
type input "100"
click at [458, 591] on button "Add another" at bounding box center [551, 611] width 317 height 40
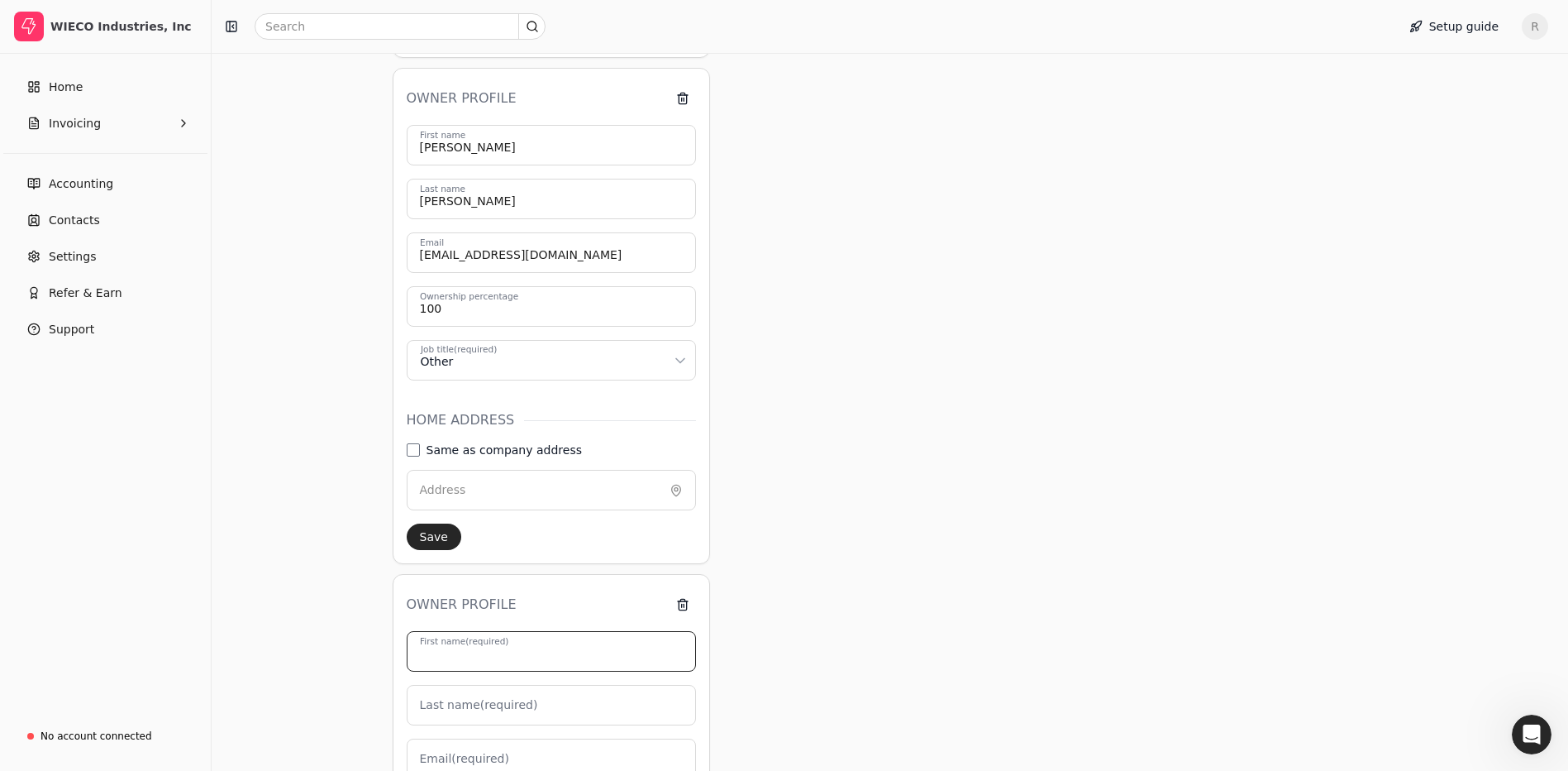
click at [546, 637] on input "First name (required)" at bounding box center [552, 651] width 290 height 41
type input "R"
type input "0"
type input "R"
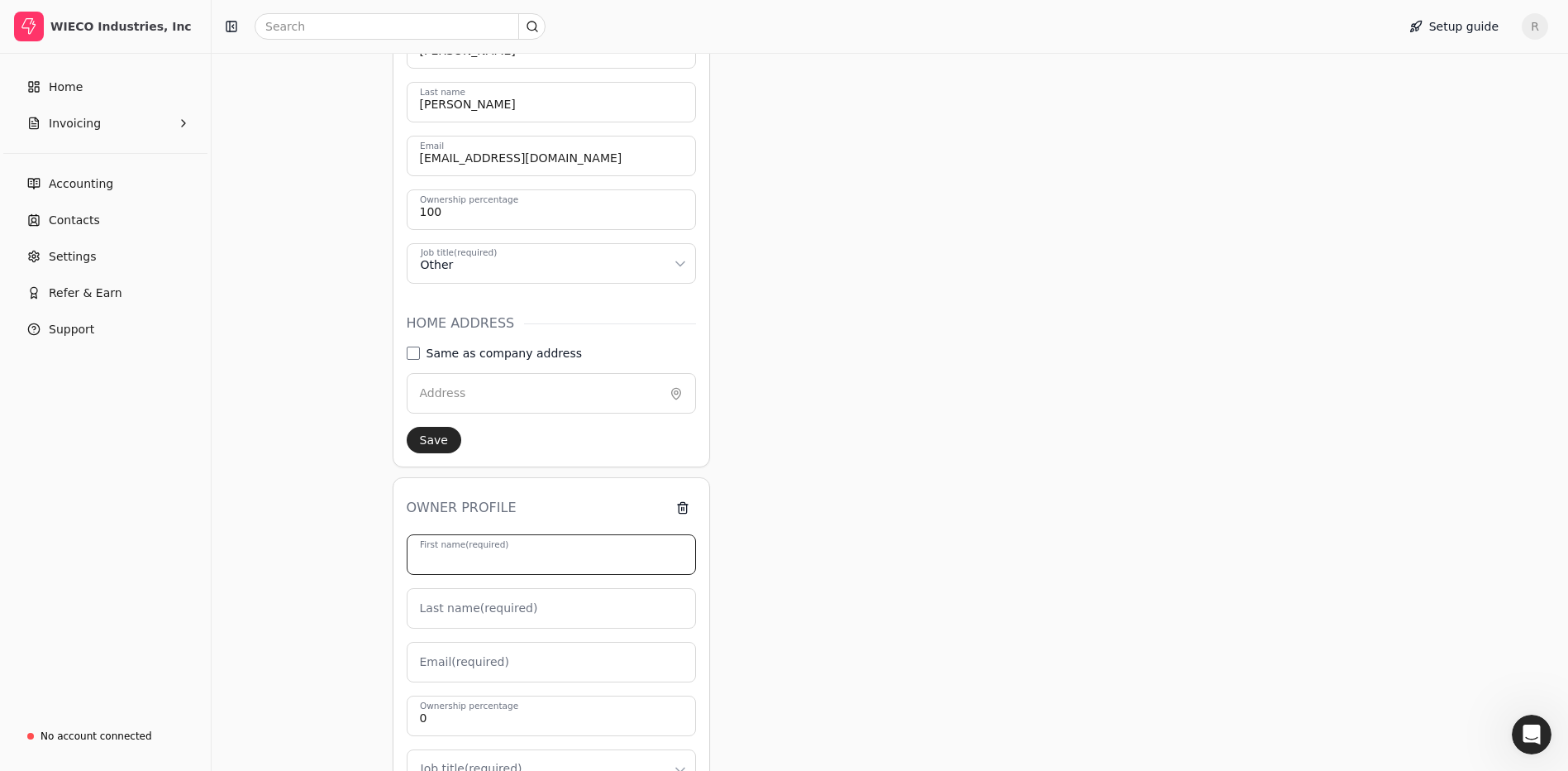
scroll to position [577, 0]
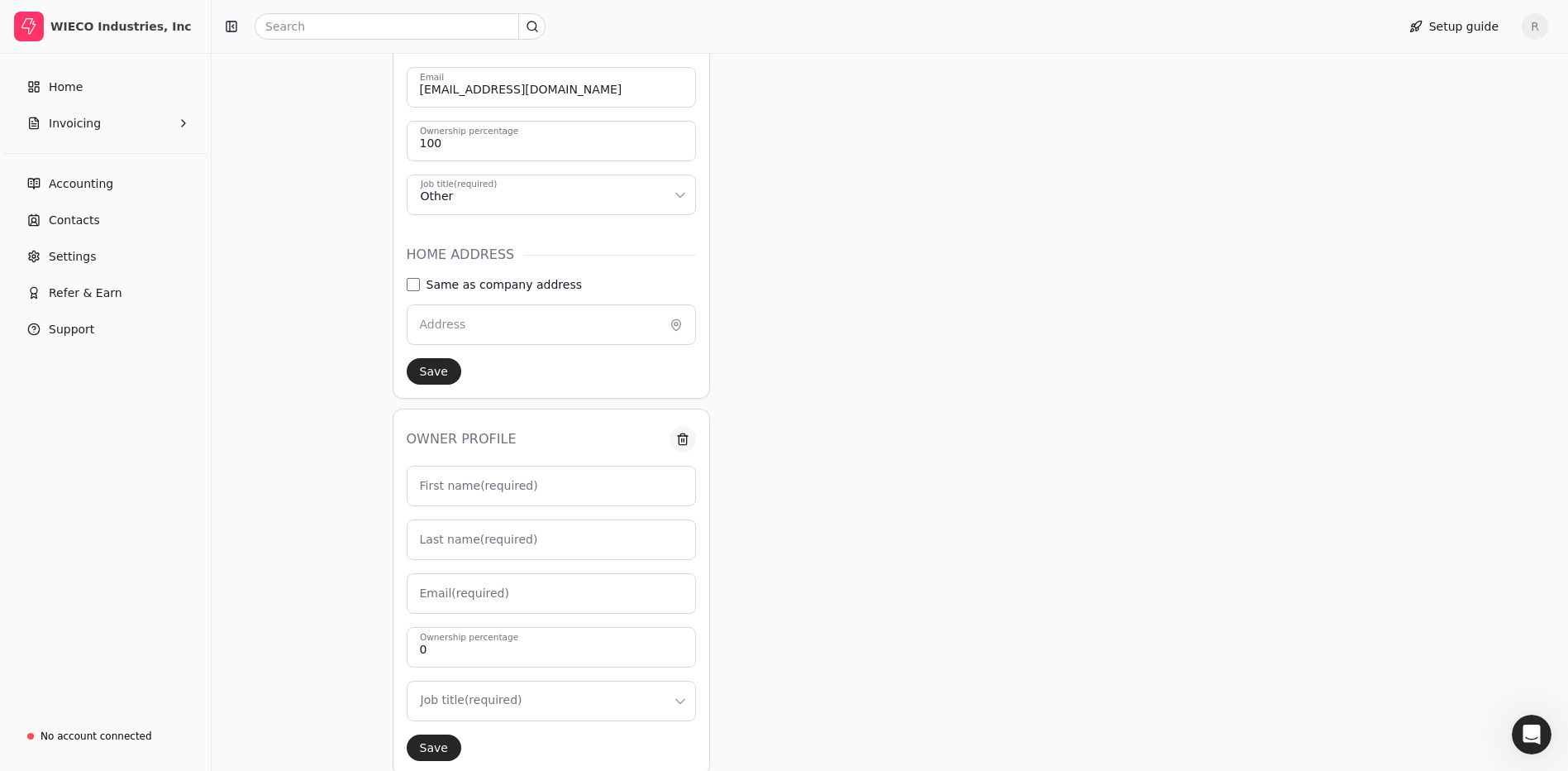
click at [685, 426] on button "button" at bounding box center [683, 439] width 27 height 27
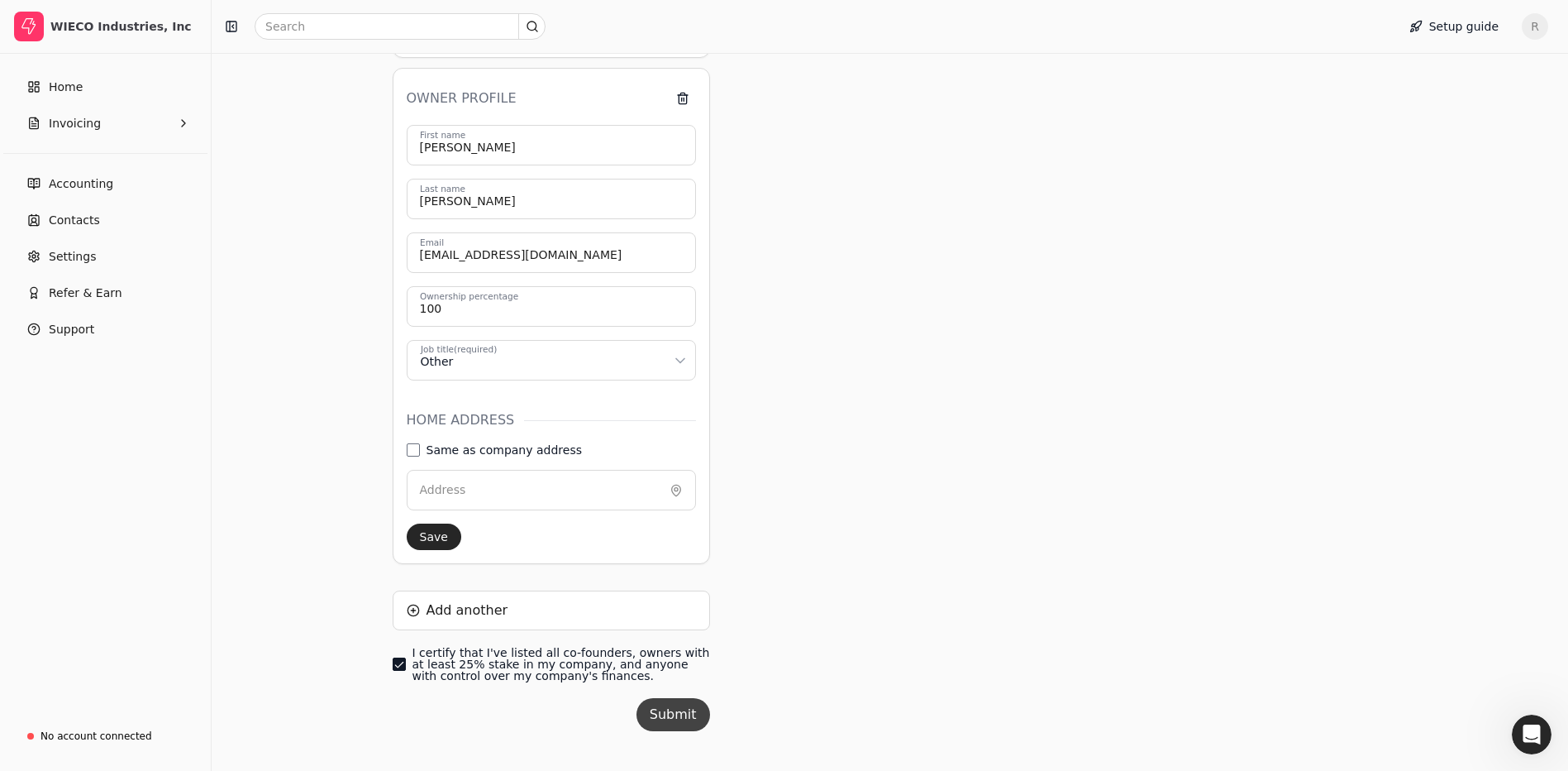
click at [670, 699] on button "Submit" at bounding box center [672, 714] width 73 height 33
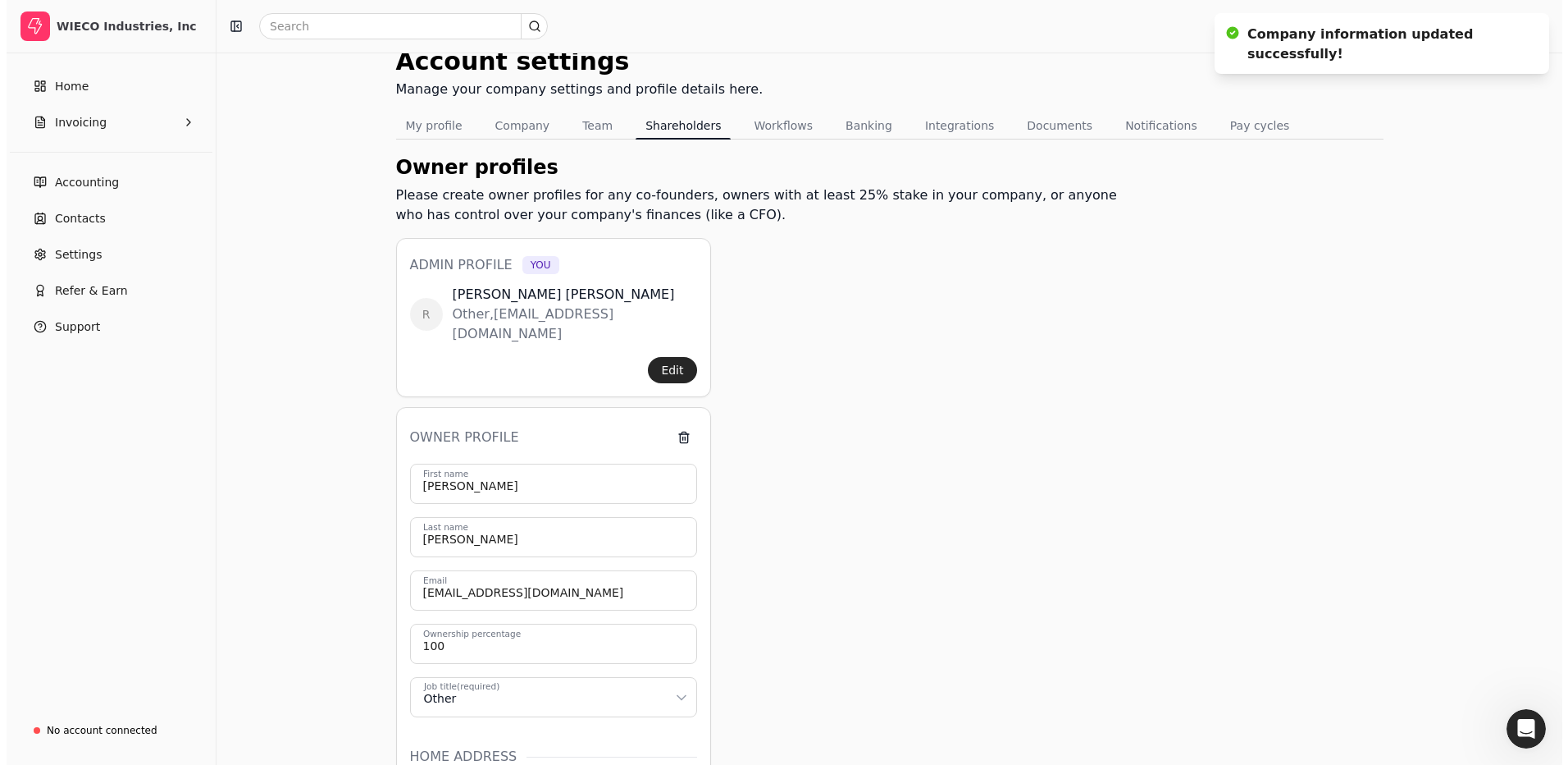
scroll to position [0, 0]
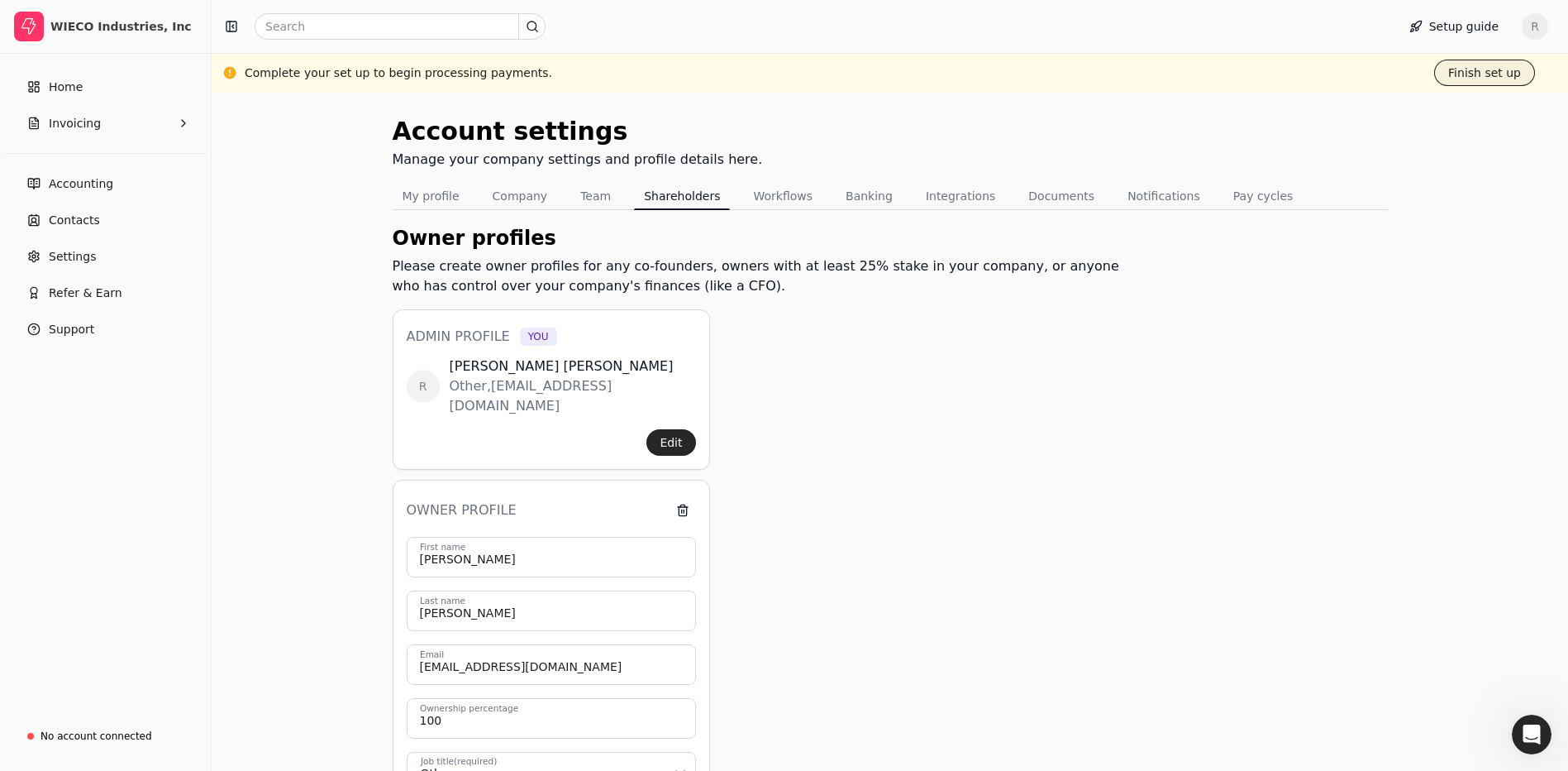
click at [1485, 75] on button "Finish set up" at bounding box center [1484, 72] width 101 height 27
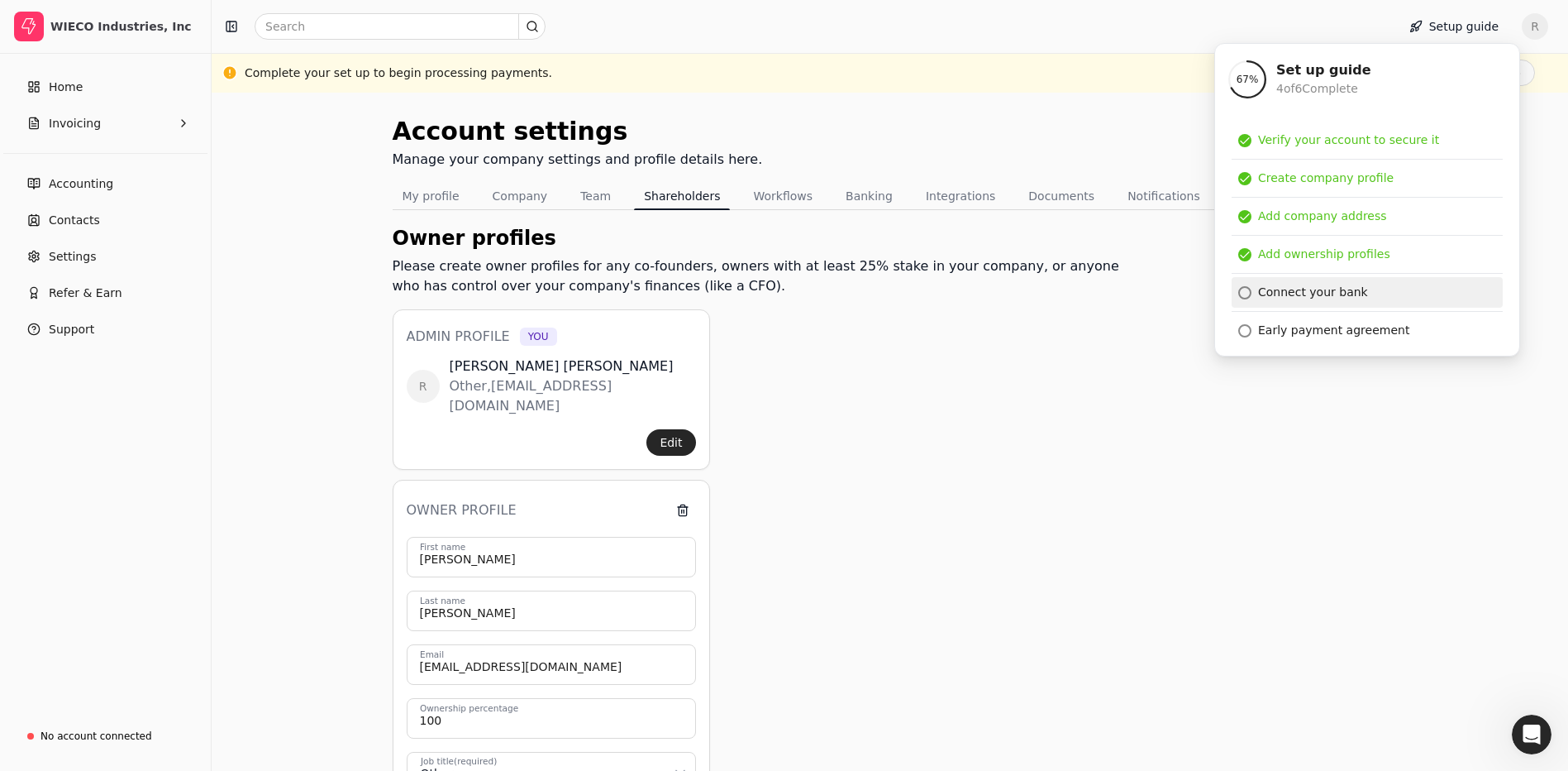
click at [1271, 291] on div "Connect your bank" at bounding box center [1313, 292] width 110 height 17
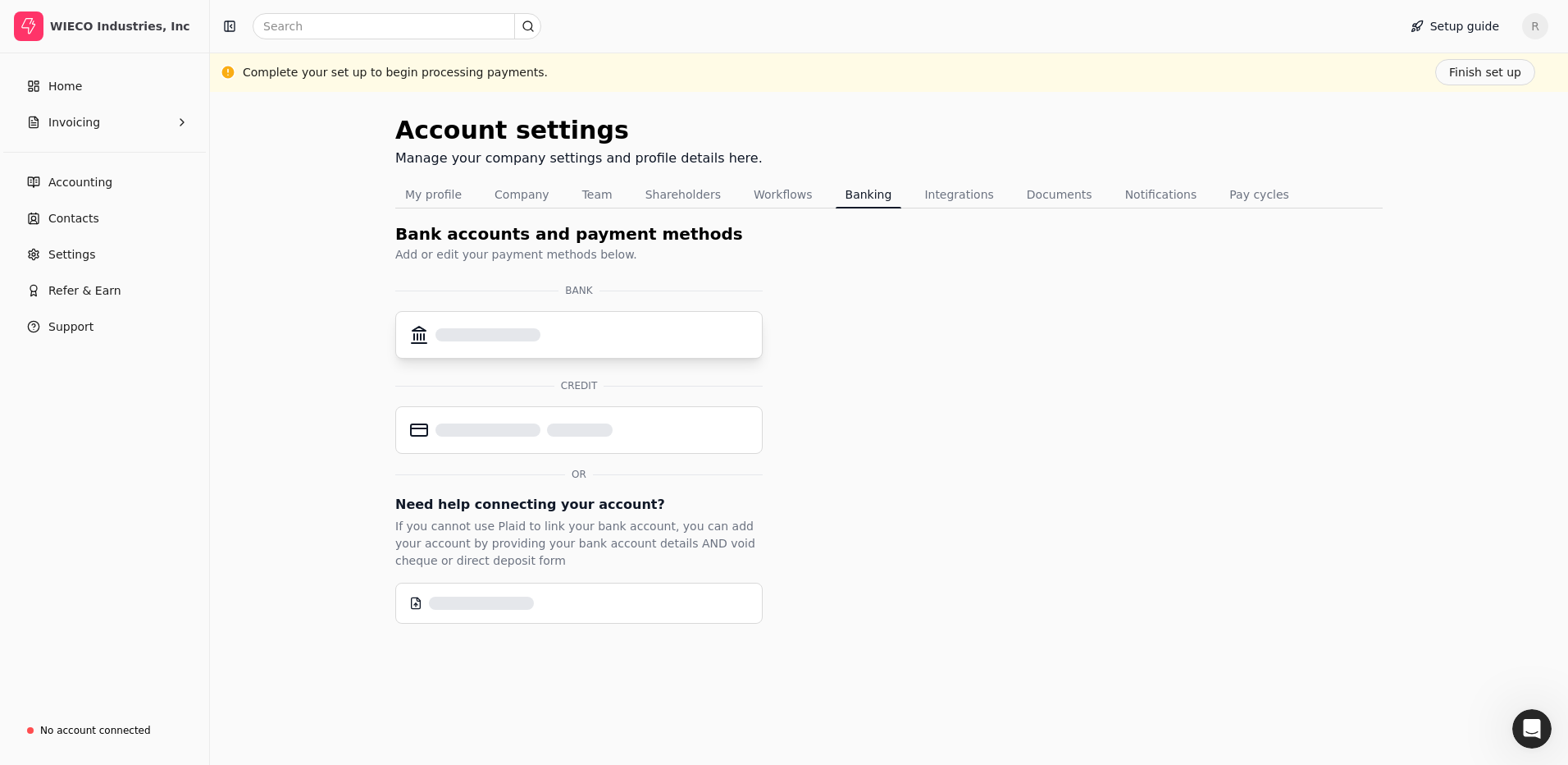
click at [548, 331] on div at bounding box center [578, 335] width 340 height 20
click at [443, 334] on div "Add bank account" at bounding box center [487, 335] width 104 height 17
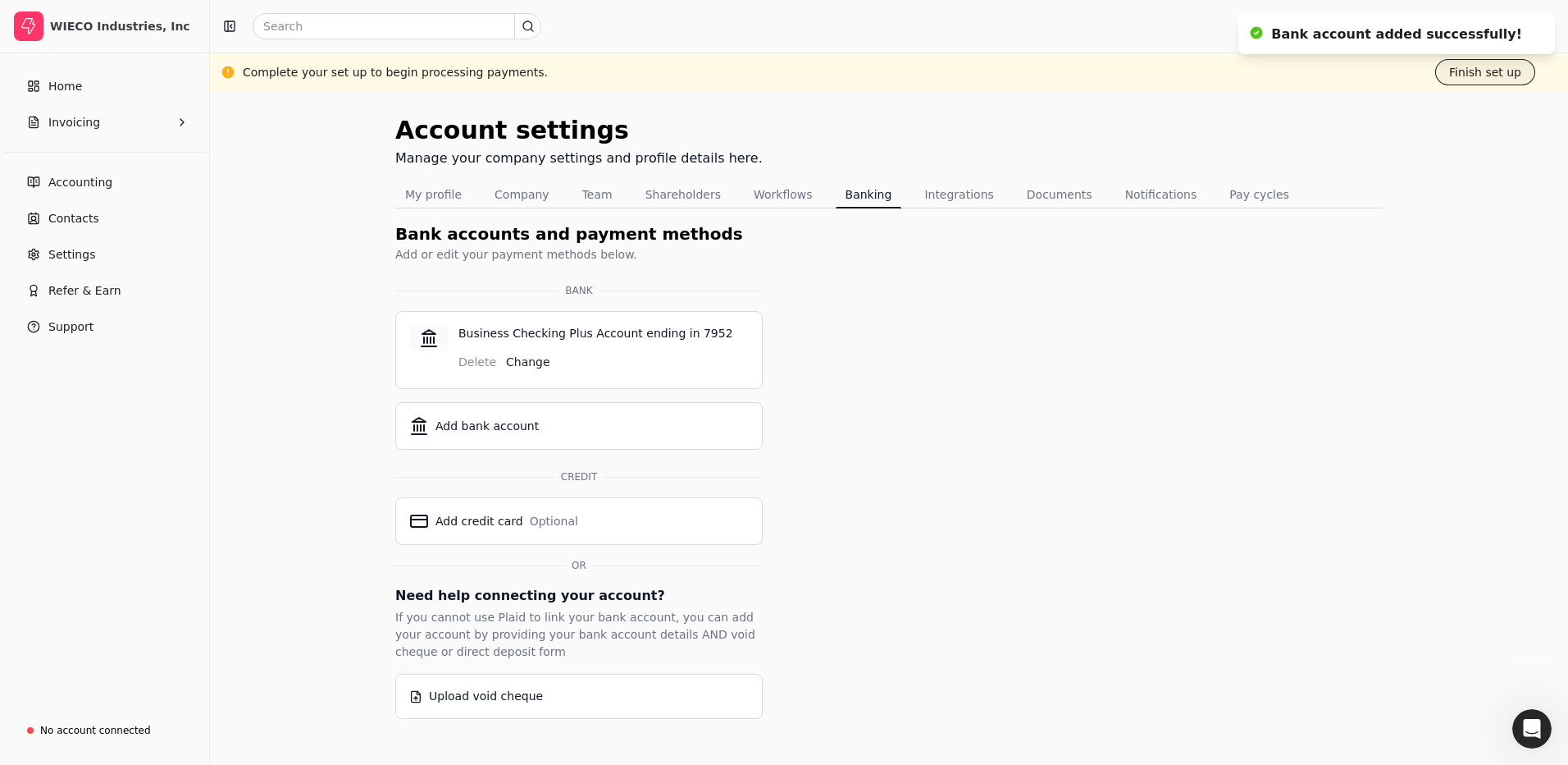
click at [1465, 70] on button "Finish set up" at bounding box center [1485, 72] width 100 height 27
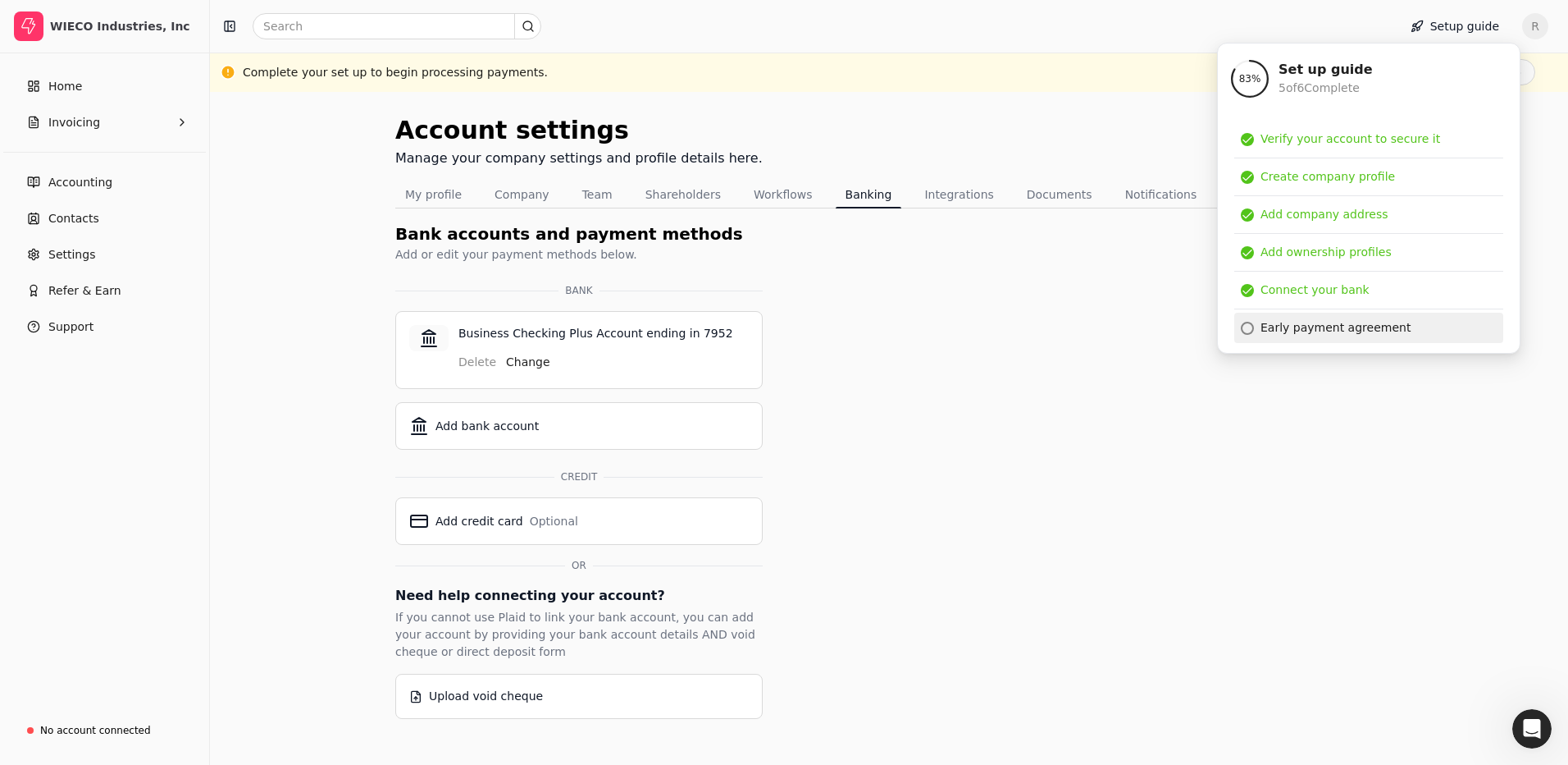
click at [1322, 325] on div "Early payment agreement" at bounding box center [1335, 328] width 150 height 17
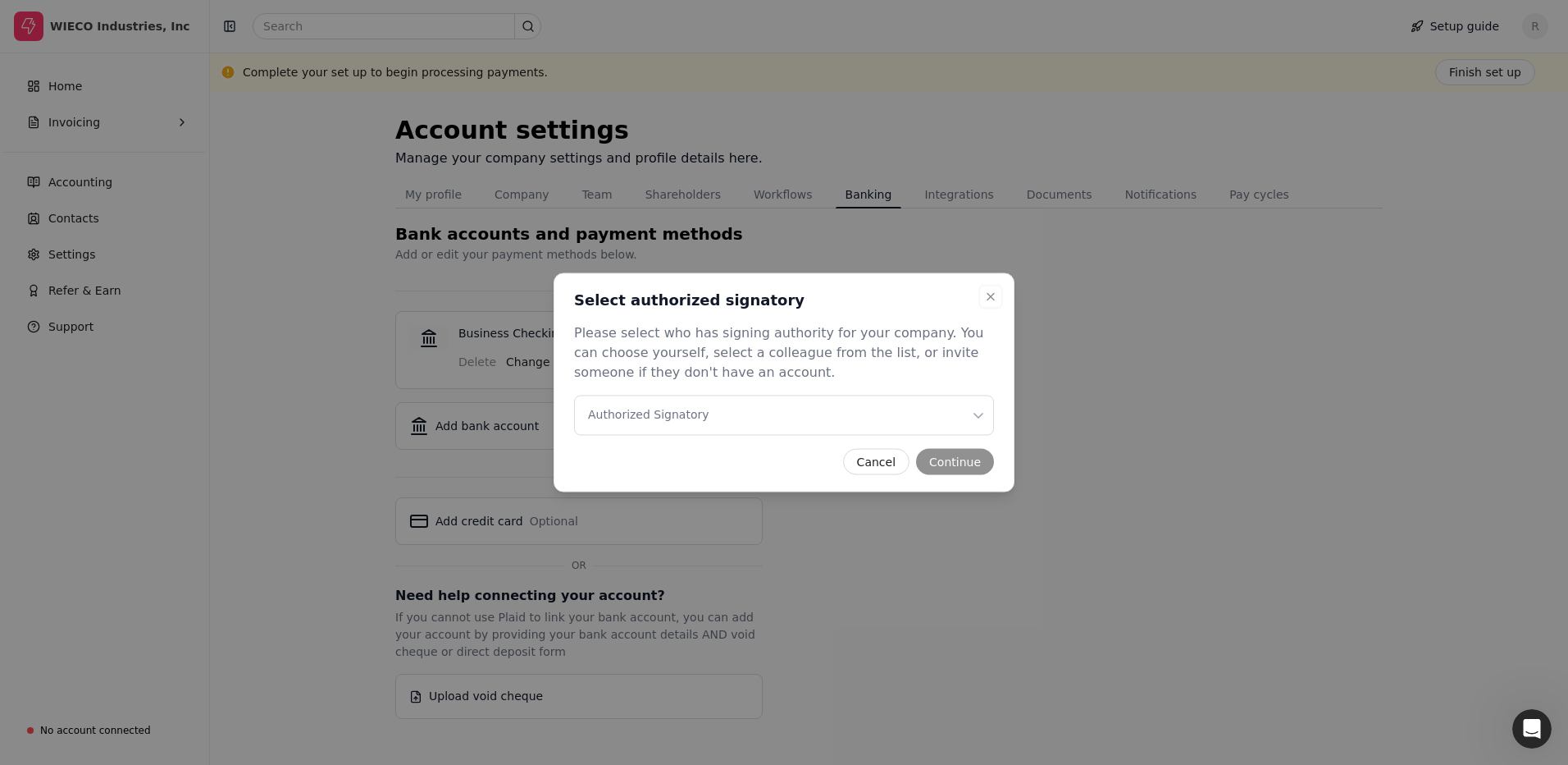
click at [977, 413] on icon "button" at bounding box center [978, 415] width 16 height 16
click at [962, 459] on button "Continue" at bounding box center [955, 461] width 78 height 27
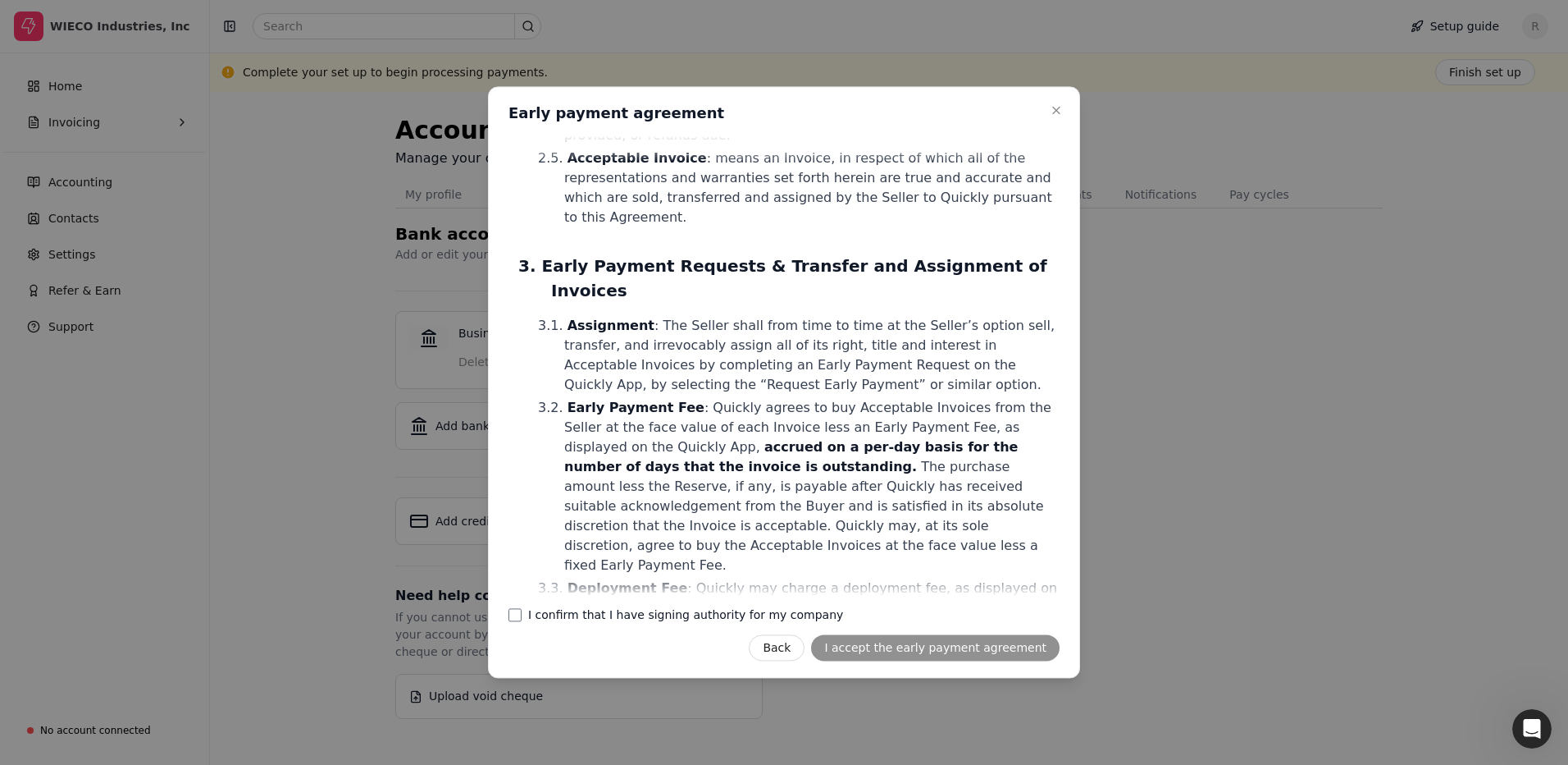
scroll to position [574, 0]
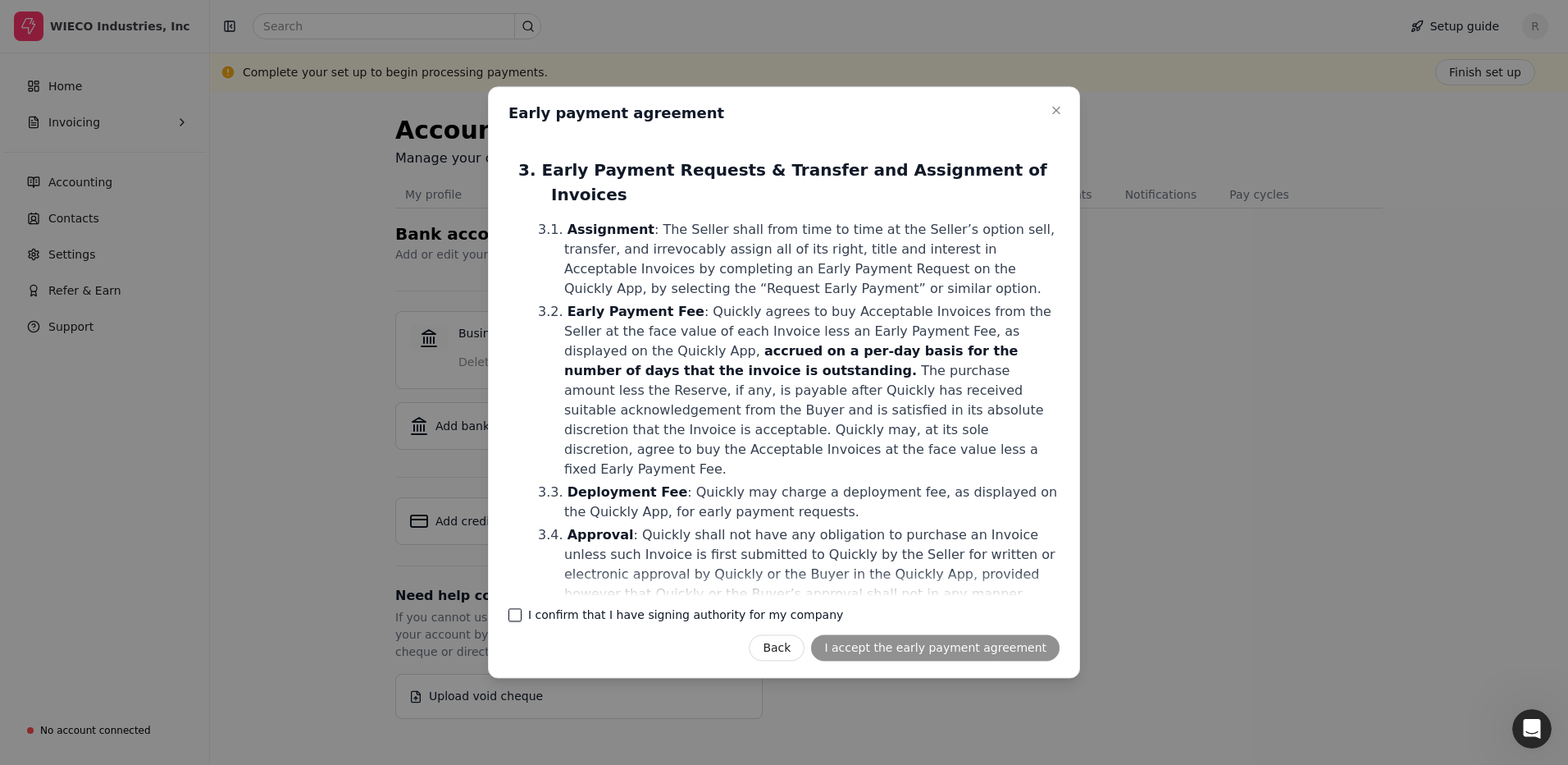
click at [519, 613] on company "I confirm that I have signing authority for my company" at bounding box center [514, 614] width 13 height 13
click at [935, 654] on button "I accept the early payment agreement" at bounding box center [935, 648] width 249 height 27
